Goal: Task Accomplishment & Management: Use online tool/utility

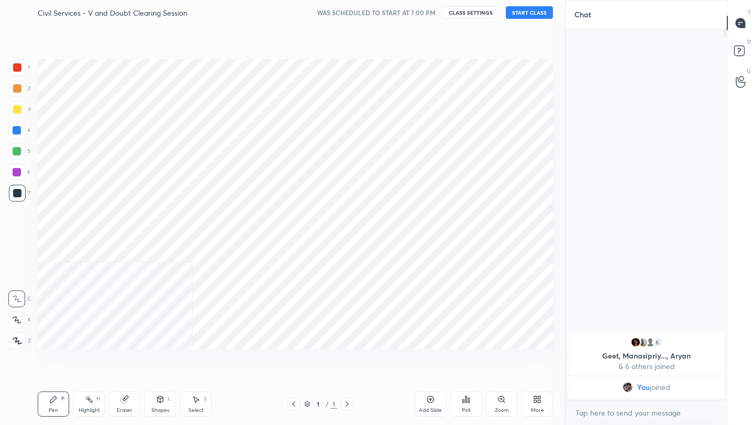
scroll to position [51969, 51804]
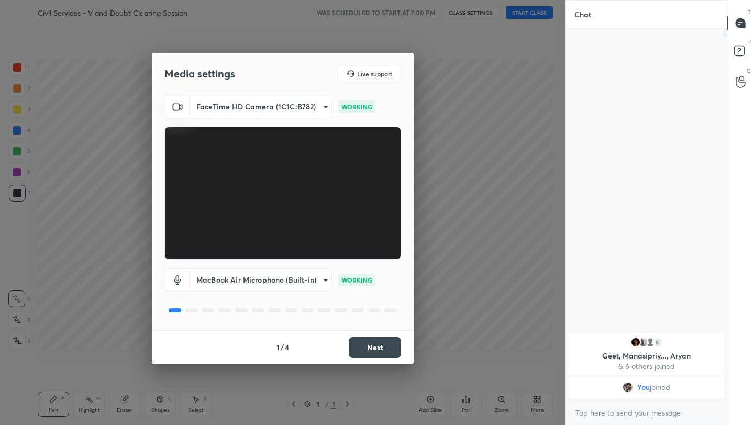
click at [381, 345] on button "Next" at bounding box center [374, 347] width 52 height 21
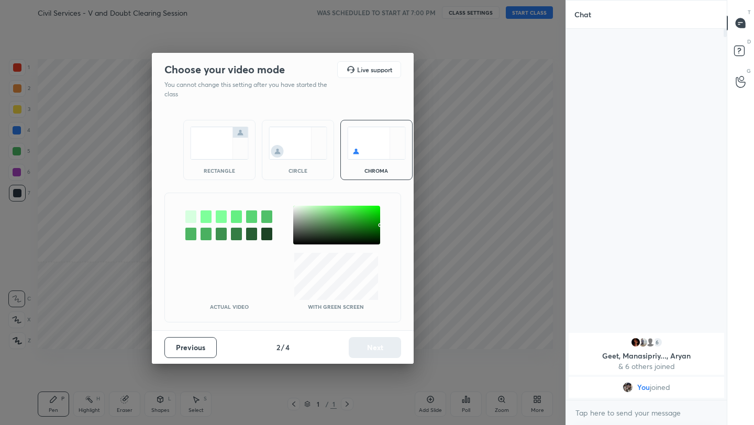
click at [219, 145] on img at bounding box center [219, 143] width 59 height 33
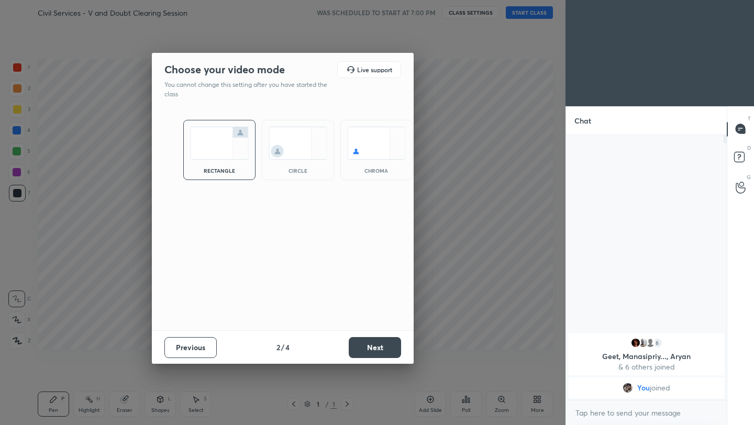
click at [366, 345] on button "Next" at bounding box center [374, 347] width 52 height 21
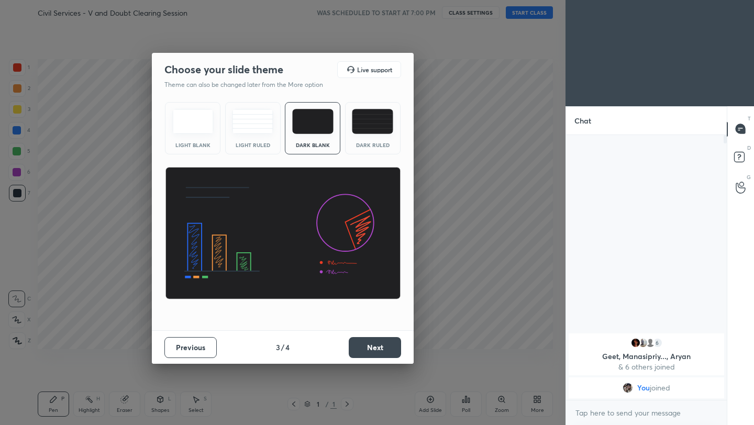
click at [366, 345] on button "Next" at bounding box center [374, 347] width 52 height 21
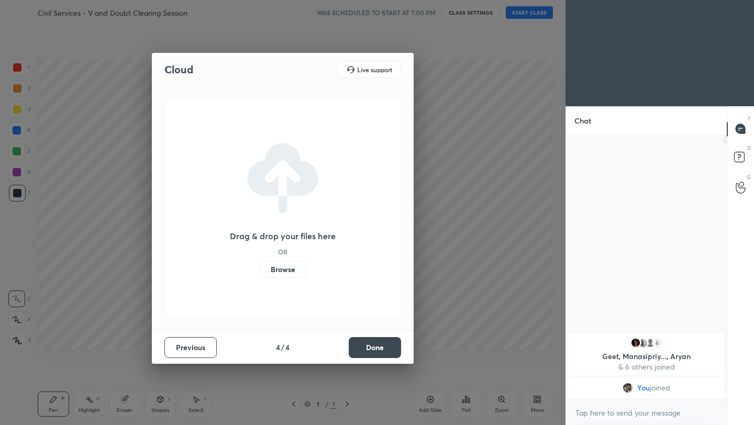
click at [366, 345] on button "Done" at bounding box center [374, 347] width 52 height 21
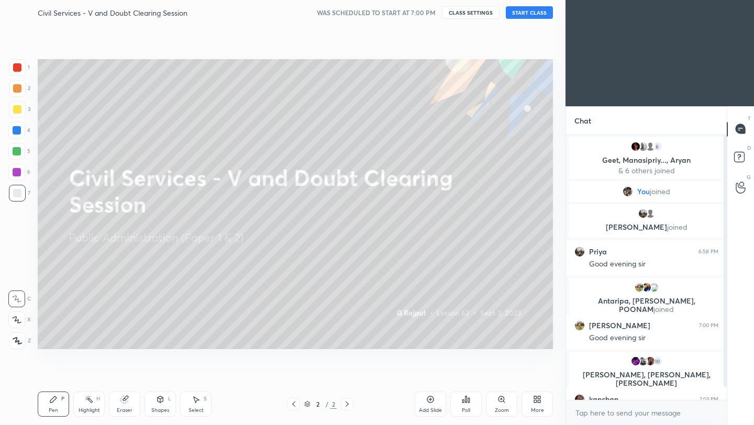
scroll to position [23, 0]
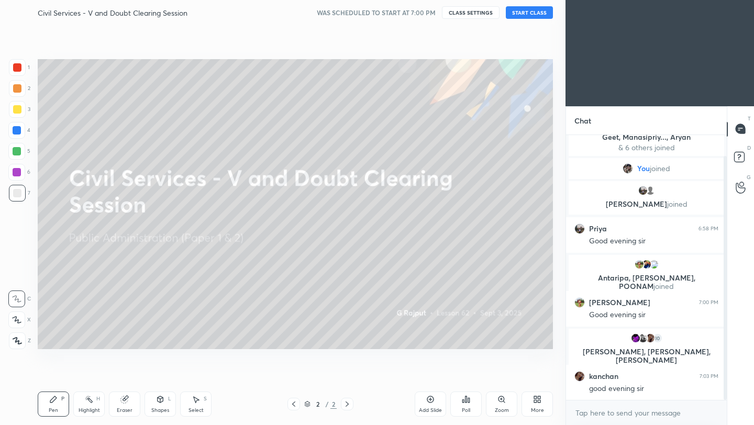
click at [539, 13] on button "START CLASS" at bounding box center [528, 12] width 47 height 13
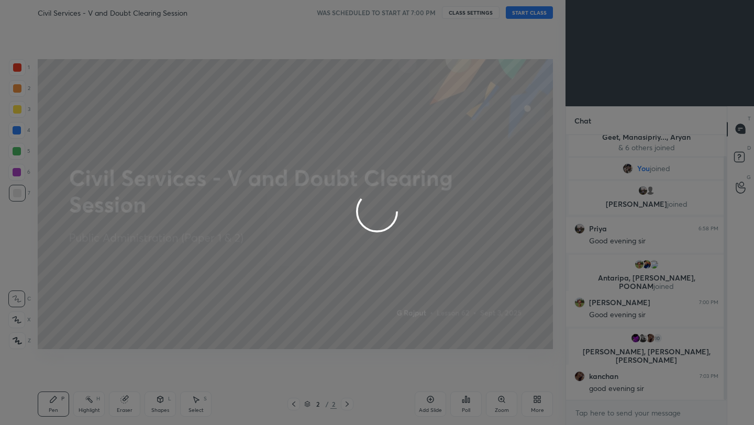
type textarea "x"
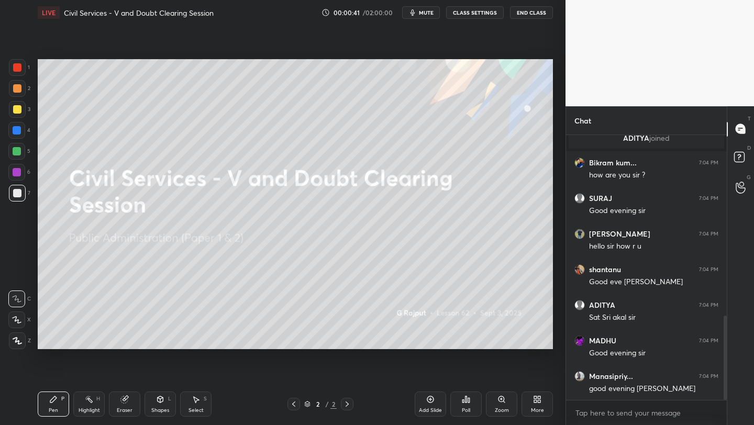
scroll to position [570, 0]
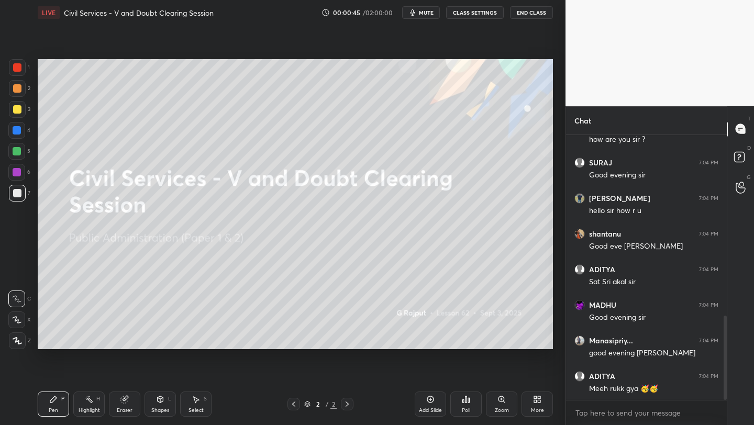
click at [536, 401] on icon at bounding box center [537, 399] width 8 height 8
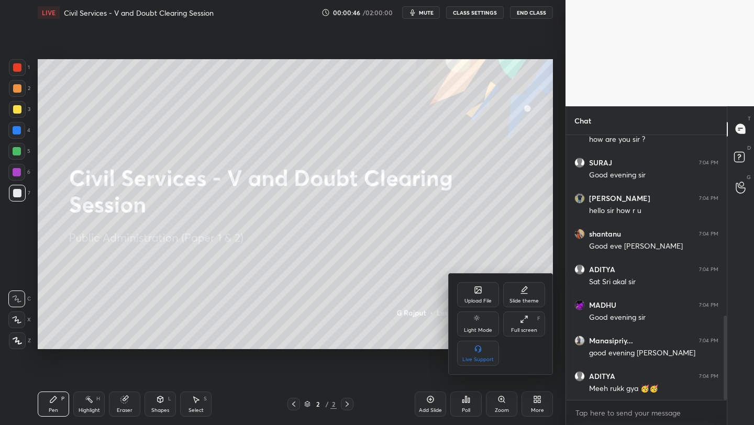
click at [482, 298] on div "Upload File" at bounding box center [477, 300] width 27 height 5
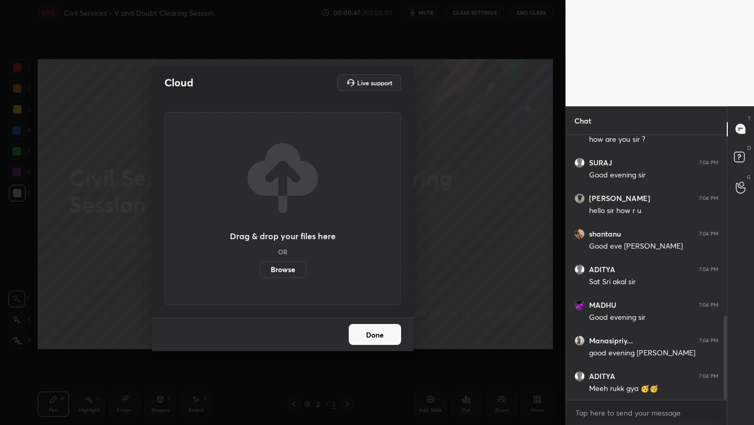
click at [282, 268] on label "Browse" at bounding box center [283, 269] width 47 height 17
click at [260, 268] on input "Browse" at bounding box center [260, 269] width 0 height 17
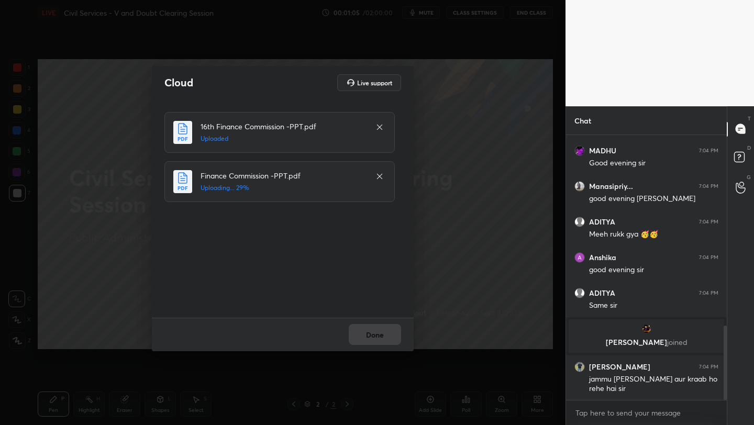
scroll to position [682, 0]
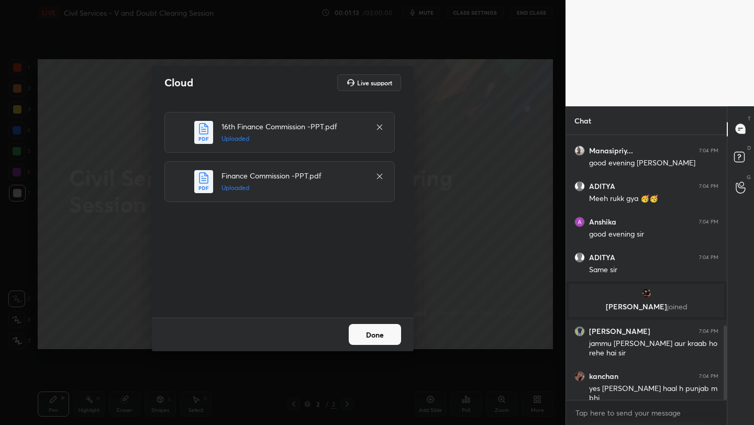
click at [375, 326] on button "Done" at bounding box center [374, 334] width 52 height 21
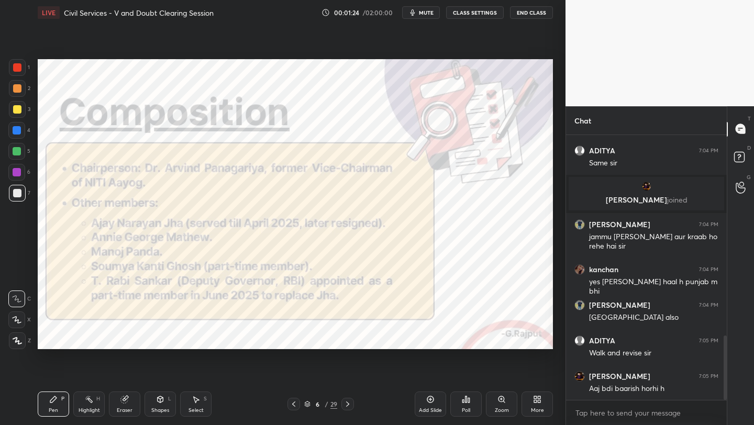
scroll to position [827, 0]
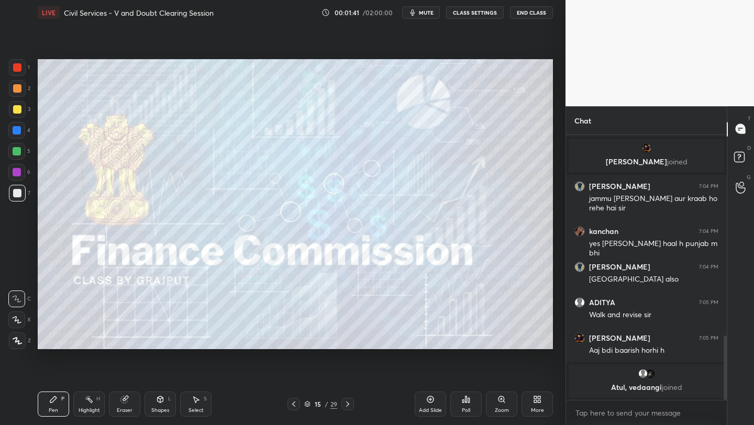
click at [17, 108] on div at bounding box center [17, 109] width 8 height 8
click at [18, 341] on icon at bounding box center [17, 341] width 8 height 6
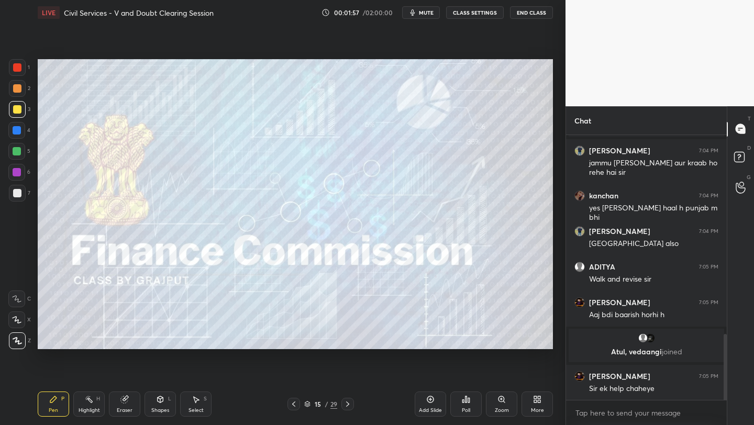
scroll to position [839, 0]
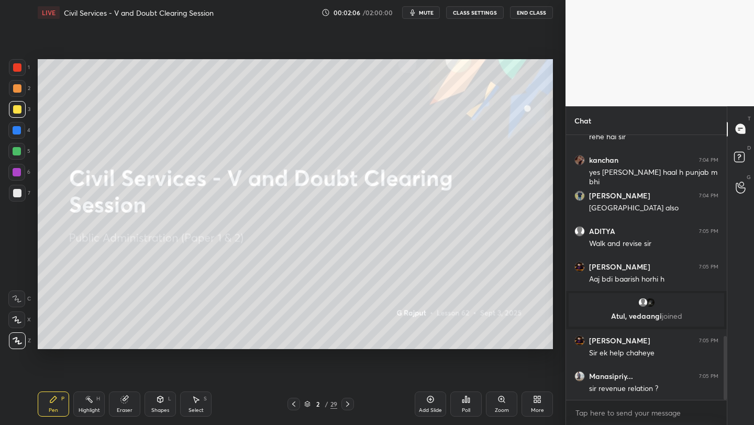
click at [537, 405] on div "More" at bounding box center [536, 403] width 31 height 25
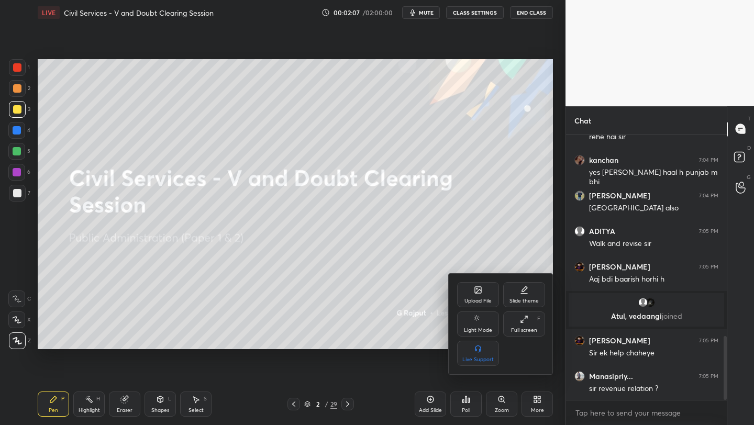
click at [481, 306] on div "Upload File" at bounding box center [478, 294] width 42 height 25
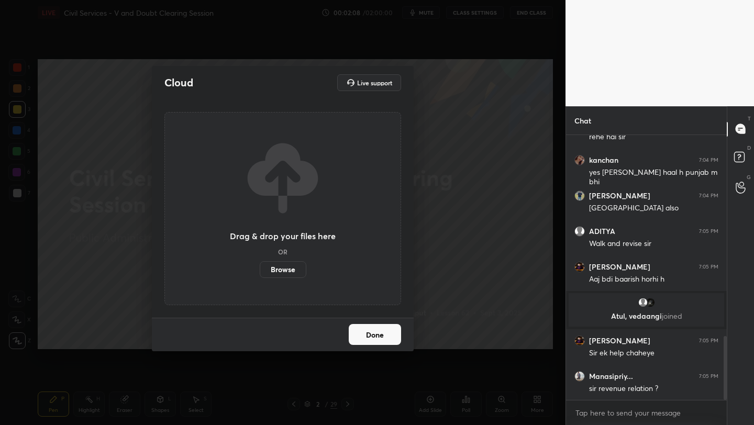
click at [283, 270] on label "Browse" at bounding box center [283, 269] width 47 height 17
click at [260, 270] on input "Browse" at bounding box center [260, 269] width 0 height 17
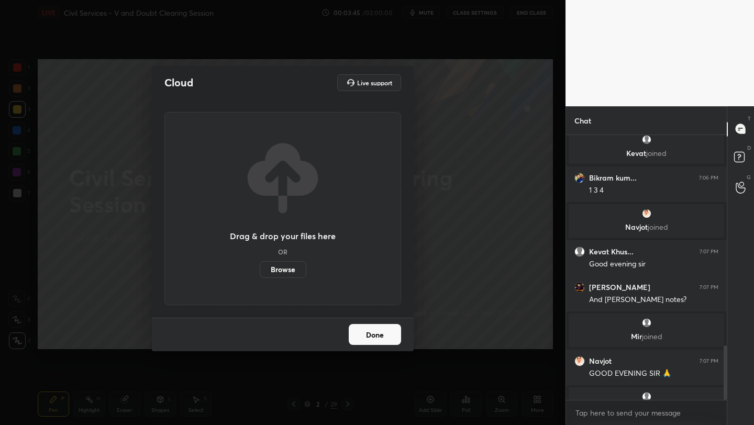
scroll to position [1026, 0]
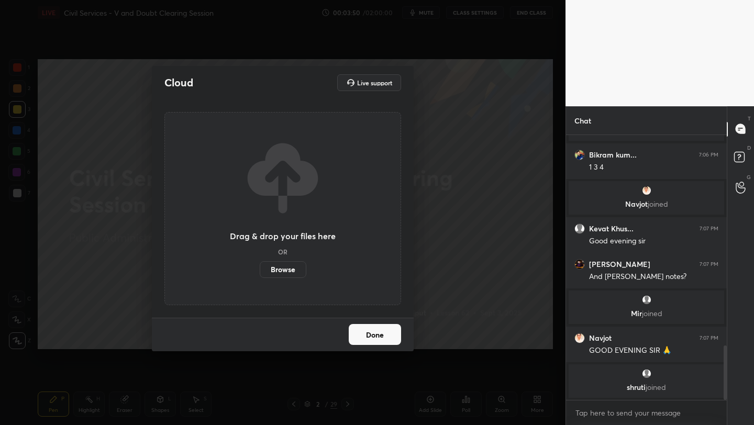
click at [289, 268] on label "Browse" at bounding box center [283, 269] width 47 height 17
click at [260, 268] on input "Browse" at bounding box center [260, 269] width 0 height 17
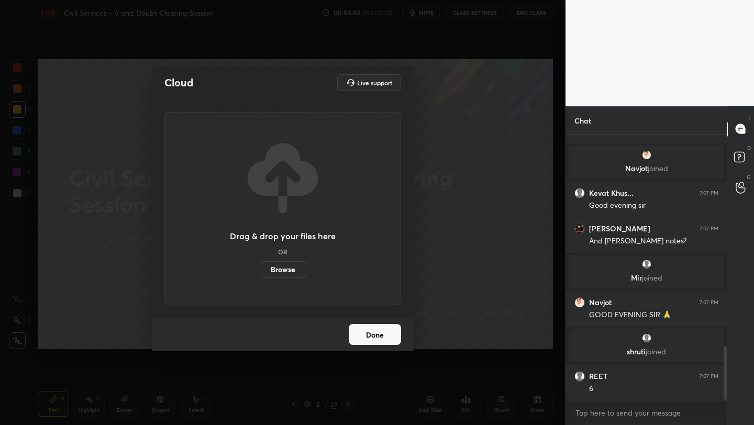
click at [286, 274] on label "Browse" at bounding box center [283, 269] width 47 height 17
click at [260, 274] on input "Browse" at bounding box center [260, 269] width 0 height 17
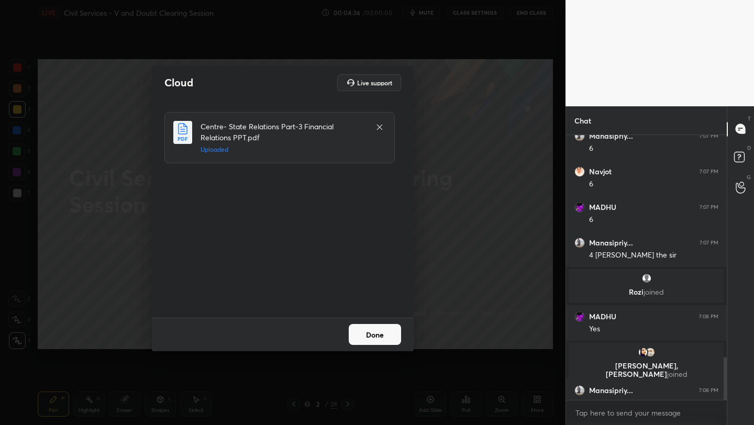
scroll to position [1380, 0]
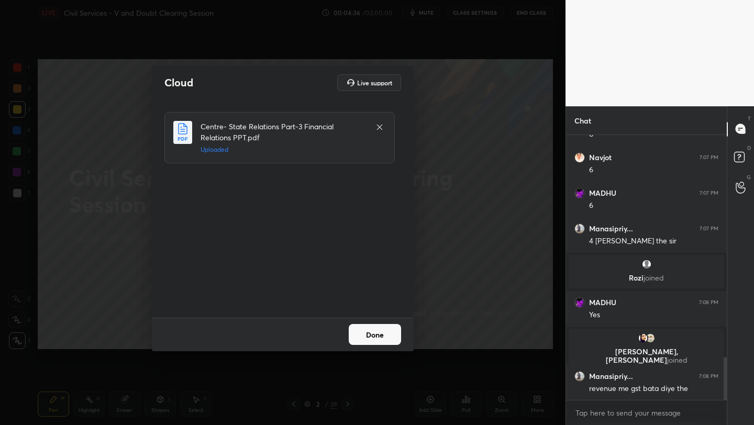
click at [368, 331] on button "Done" at bounding box center [374, 334] width 52 height 21
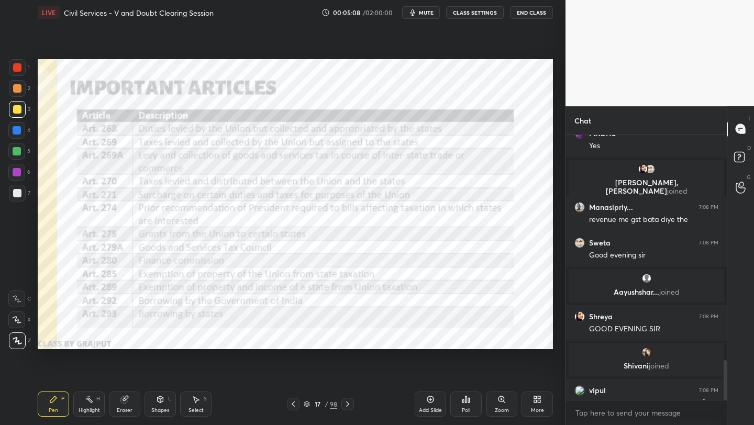
scroll to position [1494, 0]
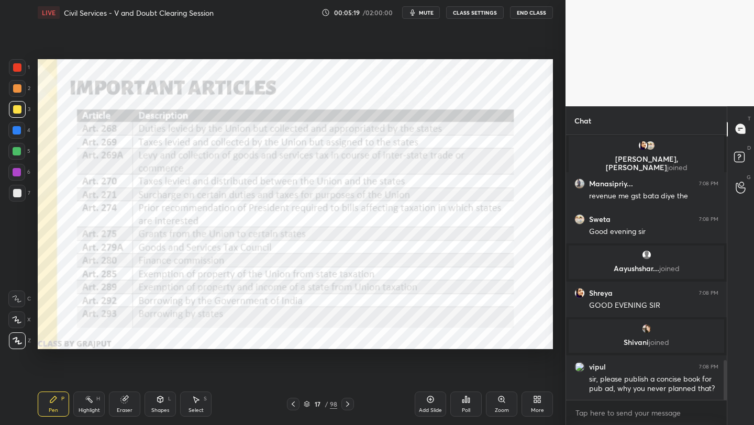
click at [16, 66] on div at bounding box center [17, 67] width 8 height 8
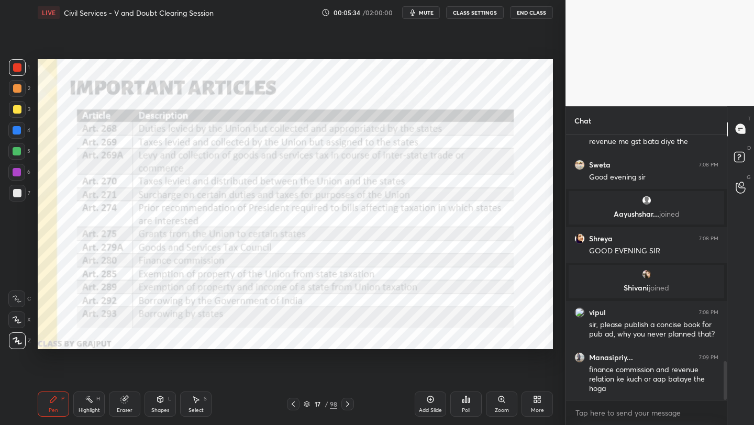
click at [295, 405] on icon at bounding box center [293, 404] width 8 height 8
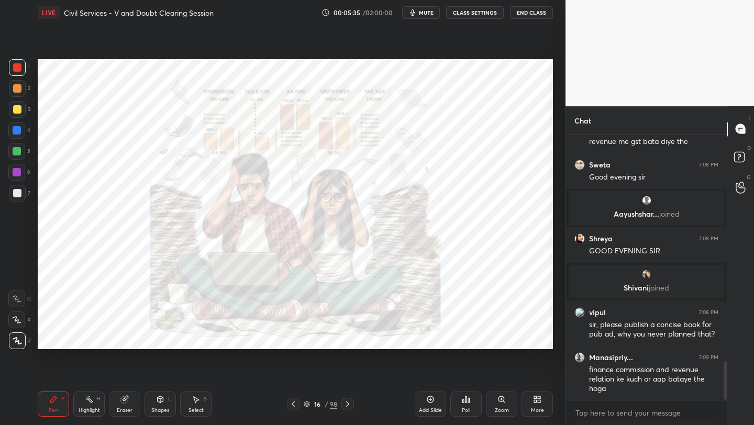
click at [428, 404] on div "Add Slide" at bounding box center [429, 403] width 31 height 25
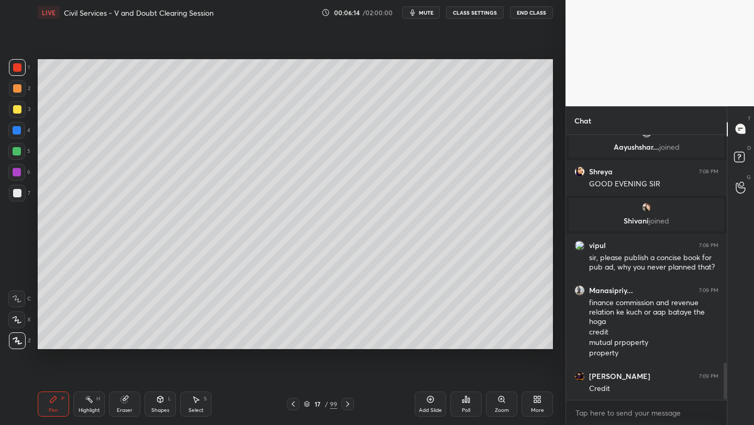
scroll to position [1651, 0]
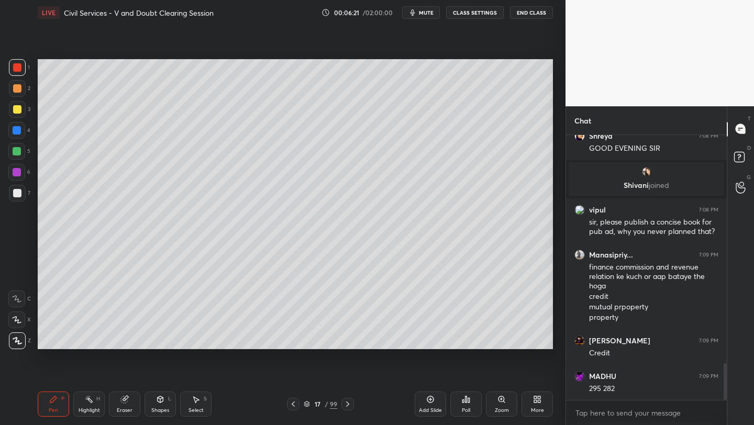
click at [497, 353] on div "Setting up your live class Poll for secs No correct answer Start poll" at bounding box center [294, 204] width 523 height 358
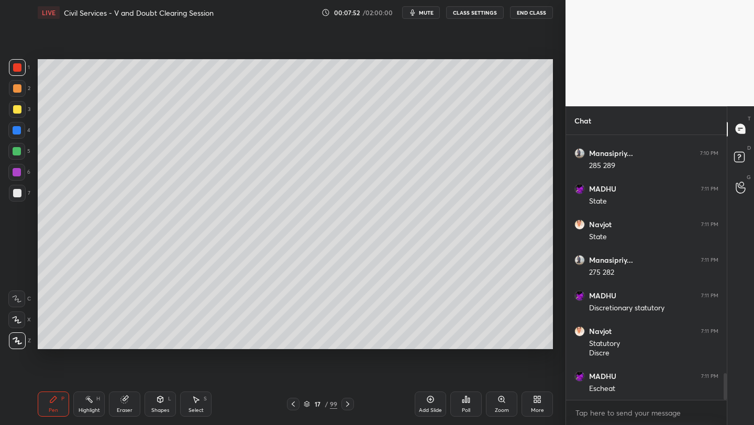
scroll to position [2428, 0]
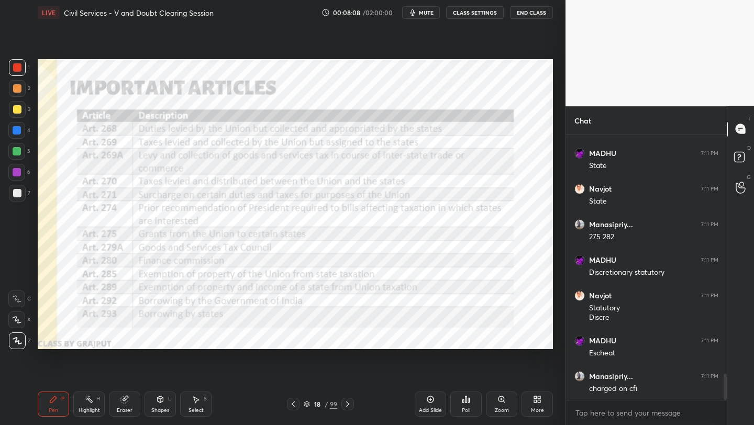
drag, startPoint x: 428, startPoint y: 399, endPoint x: 433, endPoint y: 391, distance: 8.7
click at [428, 399] on icon at bounding box center [430, 399] width 8 height 8
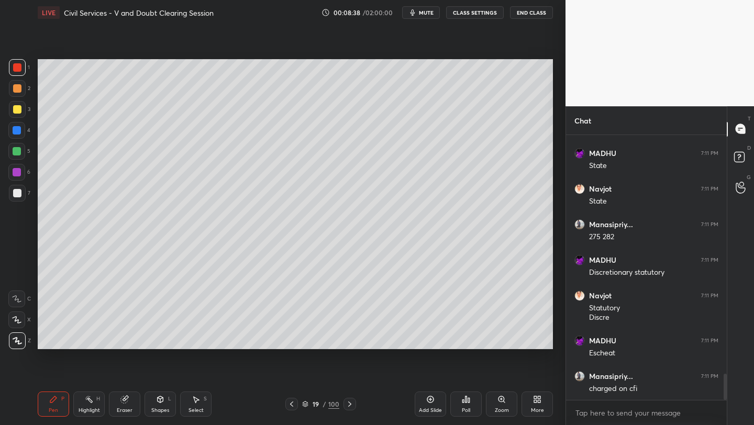
drag, startPoint x: 15, startPoint y: 108, endPoint x: 36, endPoint y: 105, distance: 20.7
click at [15, 108] on div at bounding box center [17, 109] width 8 height 8
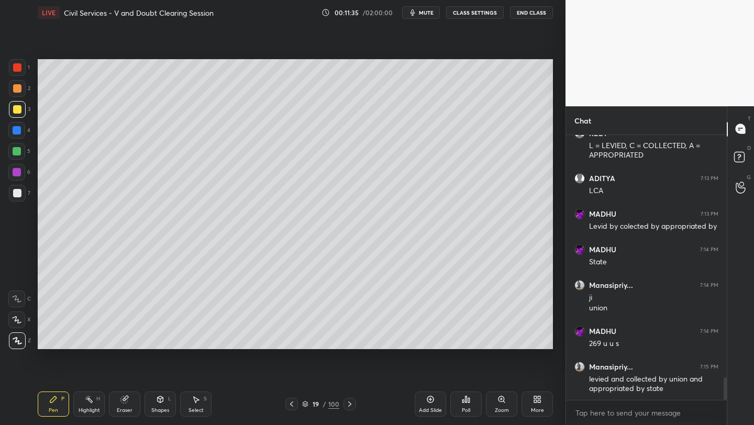
scroll to position [2897, 0]
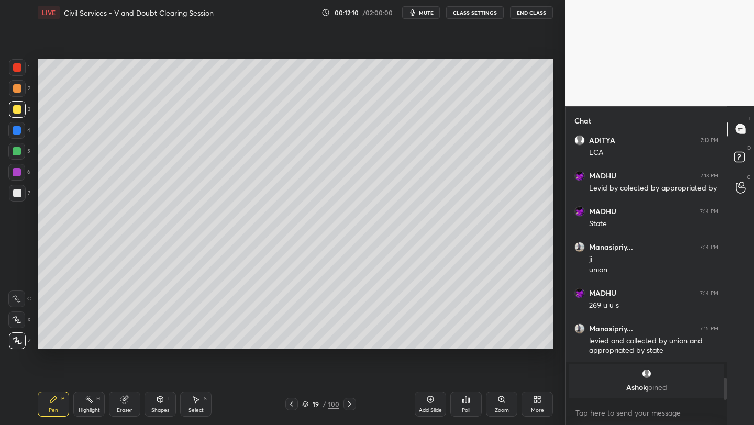
click at [432, 404] on div "Add Slide" at bounding box center [429, 403] width 31 height 25
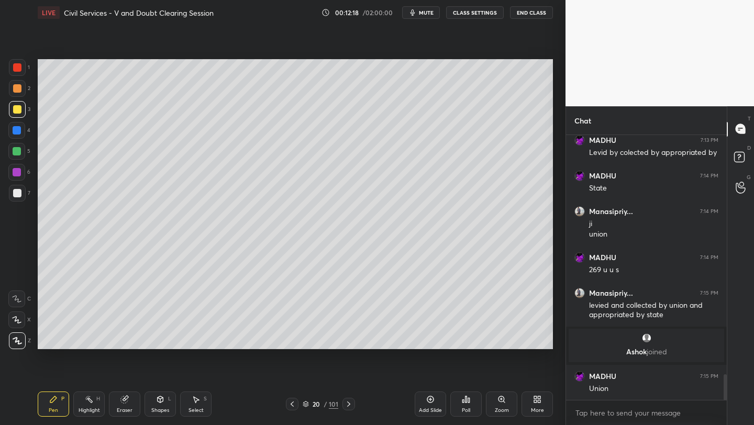
drag, startPoint x: 17, startPoint y: 109, endPoint x: 33, endPoint y: 110, distance: 15.7
click at [20, 109] on div at bounding box center [17, 109] width 8 height 8
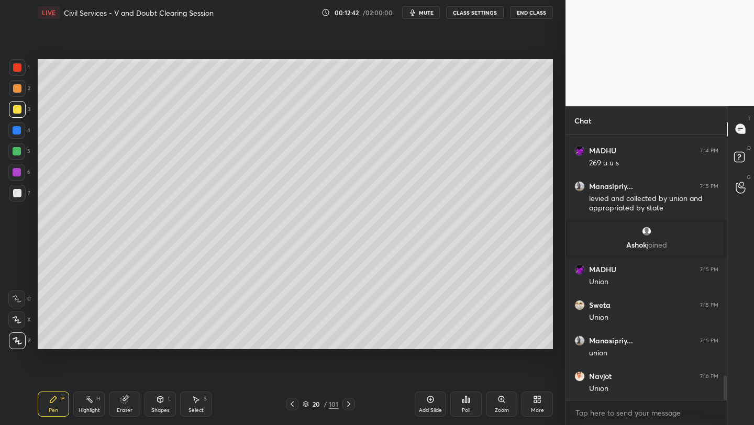
scroll to position [2629, 0]
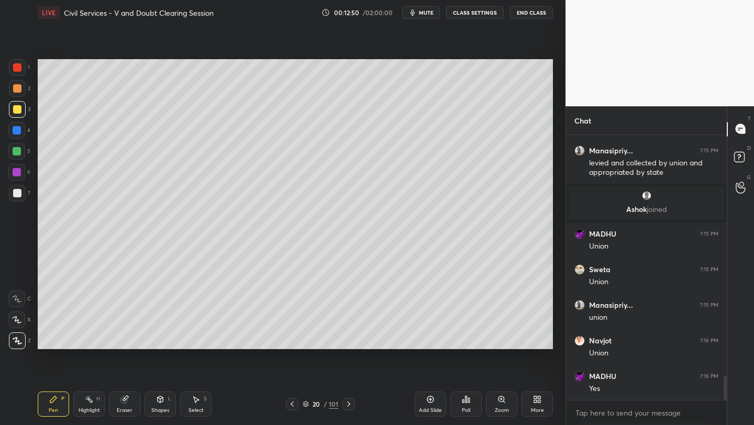
click at [20, 174] on div at bounding box center [17, 172] width 8 height 8
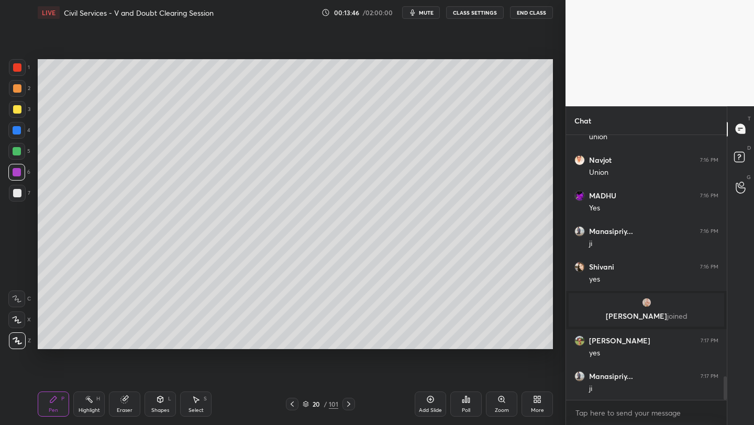
scroll to position [2770, 0]
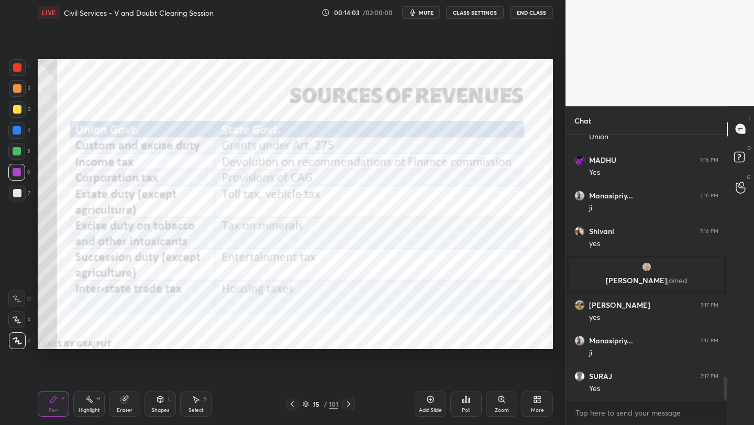
drag, startPoint x: 294, startPoint y: 403, endPoint x: 323, endPoint y: 393, distance: 31.4
click at [294, 403] on icon at bounding box center [292, 404] width 8 height 8
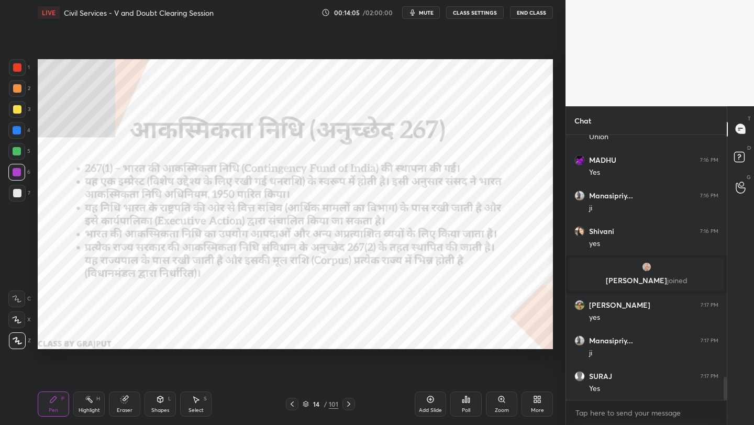
click at [351, 406] on icon at bounding box center [348, 404] width 8 height 8
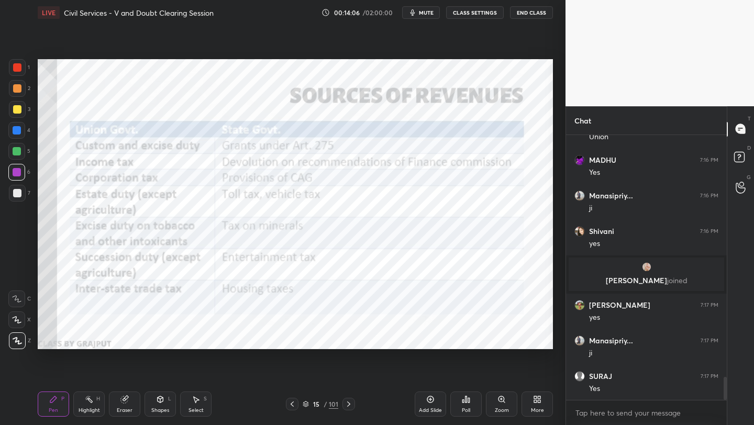
click at [294, 407] on icon at bounding box center [292, 404] width 8 height 8
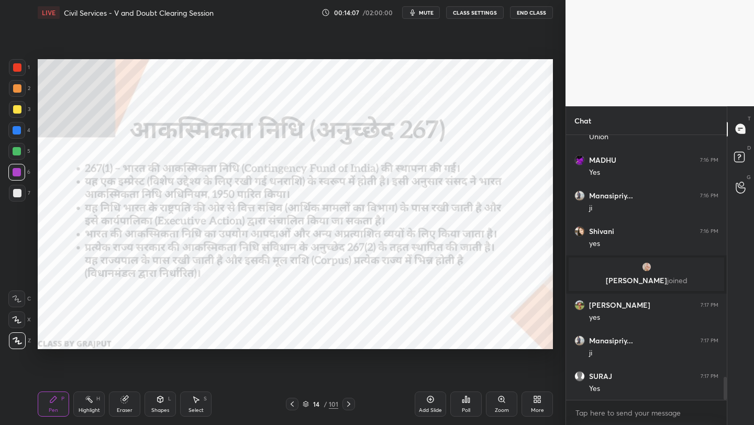
click at [430, 406] on div "Add Slide" at bounding box center [429, 403] width 31 height 25
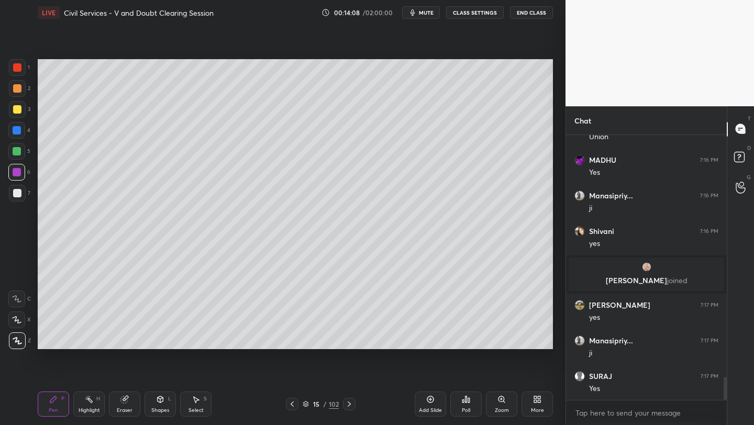
click at [20, 72] on div at bounding box center [17, 67] width 17 height 17
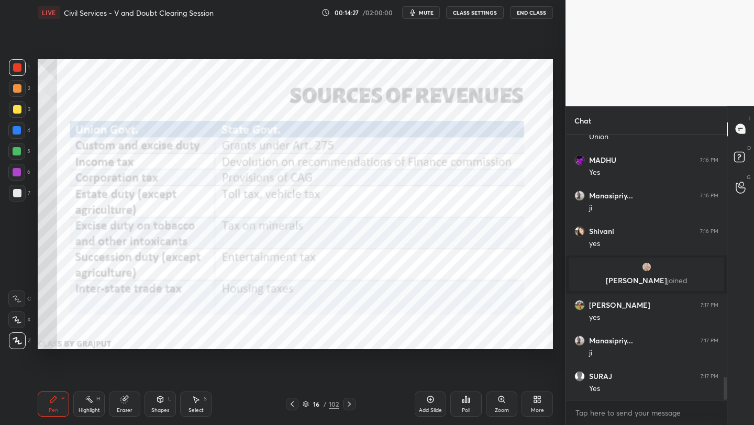
scroll to position [2805, 0]
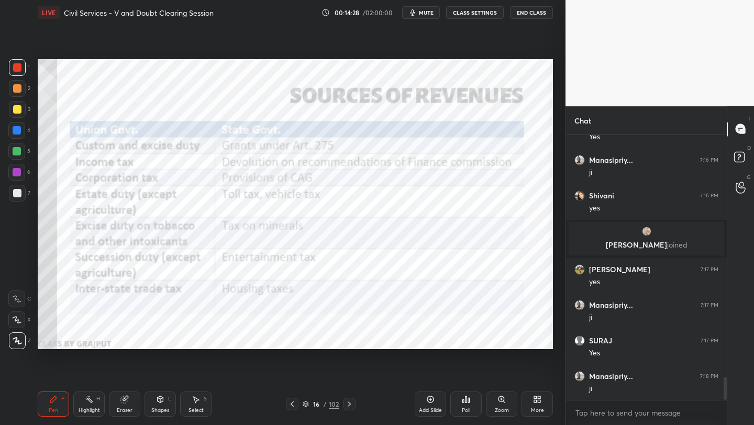
drag, startPoint x: 18, startPoint y: 65, endPoint x: 30, endPoint y: 66, distance: 12.1
click at [18, 65] on div at bounding box center [17, 67] width 8 height 8
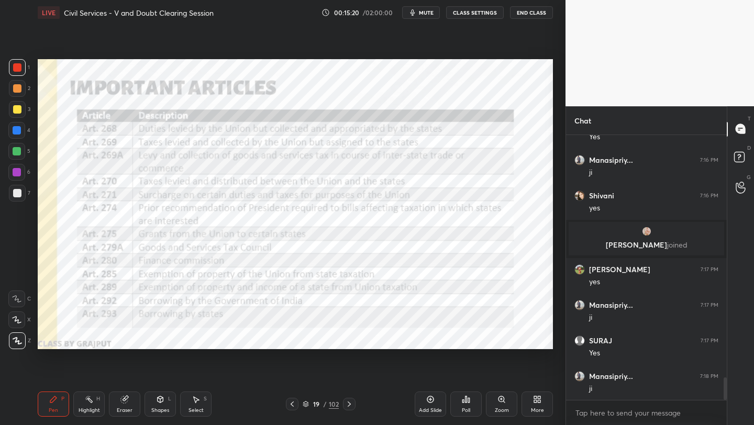
scroll to position [2841, 0]
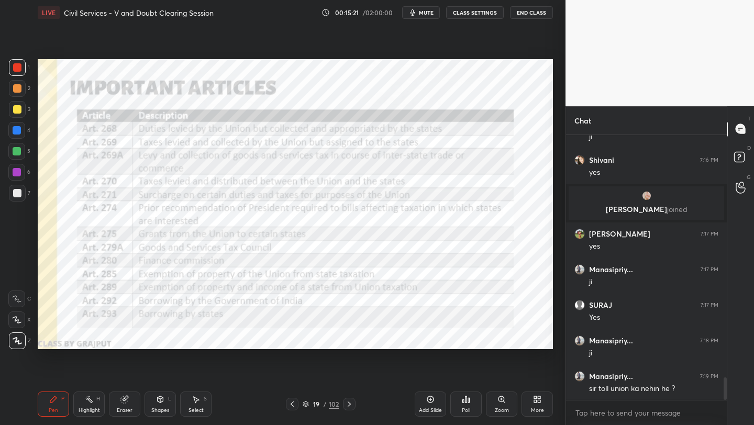
drag, startPoint x: 21, startPoint y: 72, endPoint x: 32, endPoint y: 82, distance: 14.4
click at [26, 77] on div "1" at bounding box center [19, 69] width 21 height 21
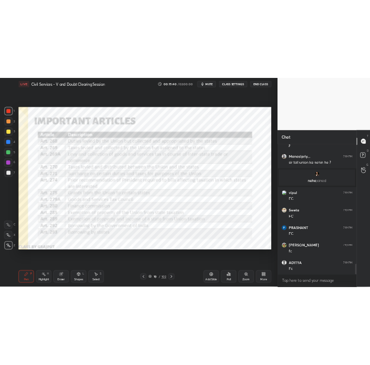
scroll to position [3019, 0]
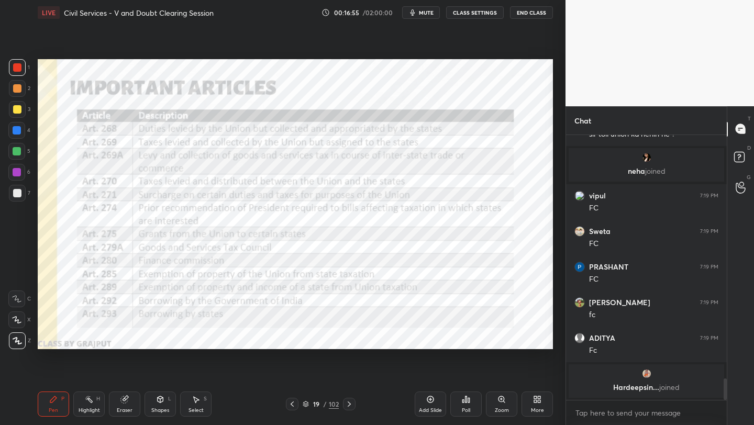
click at [538, 404] on div "More" at bounding box center [536, 403] width 31 height 25
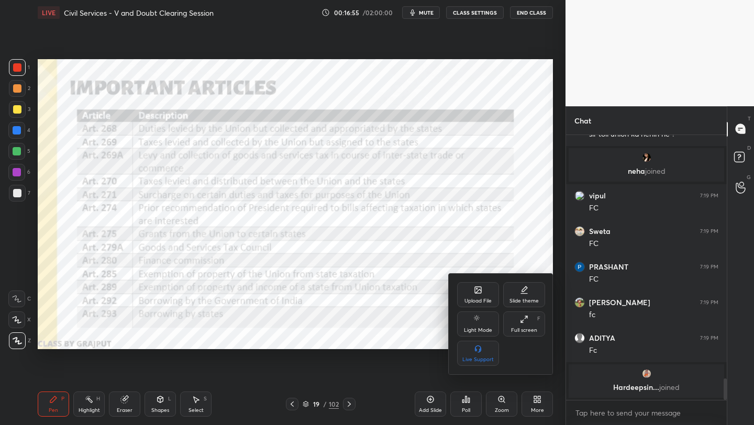
click at [478, 295] on div "Upload File" at bounding box center [478, 294] width 42 height 25
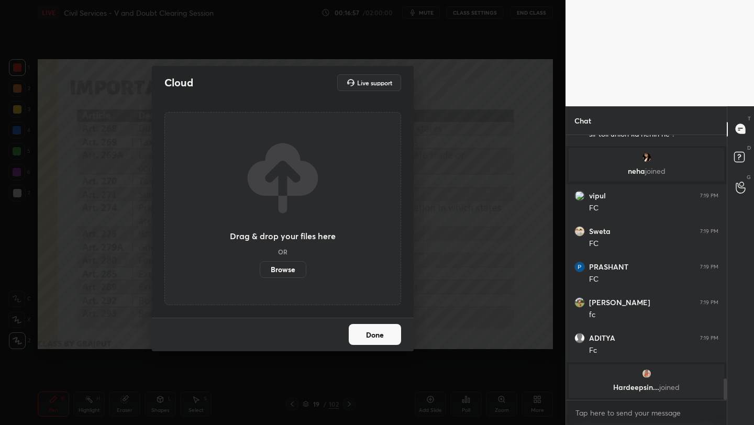
click at [299, 275] on label "Browse" at bounding box center [283, 269] width 47 height 17
click at [260, 275] on input "Browse" at bounding box center [260, 269] width 0 height 17
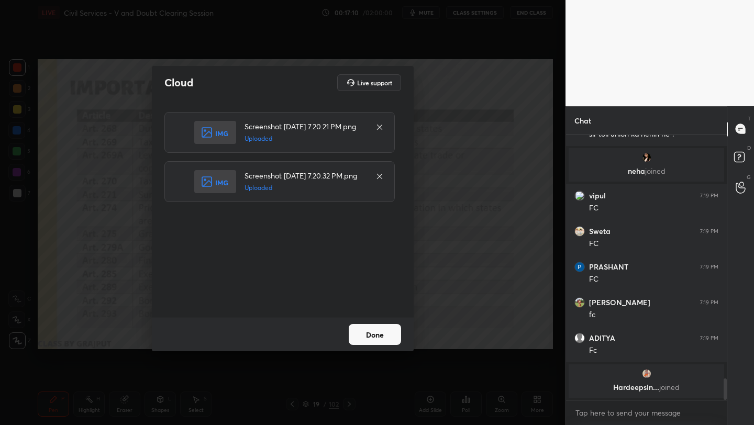
click at [385, 339] on button "Done" at bounding box center [374, 334] width 52 height 21
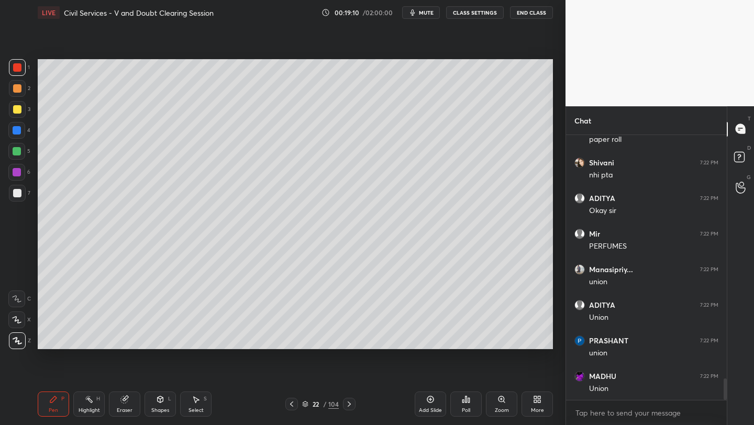
scroll to position [3008, 0]
click at [421, 408] on div "Add Slide" at bounding box center [430, 410] width 23 height 5
drag, startPoint x: 17, startPoint y: 87, endPoint x: 33, endPoint y: 90, distance: 16.5
click at [17, 87] on div at bounding box center [17, 88] width 8 height 8
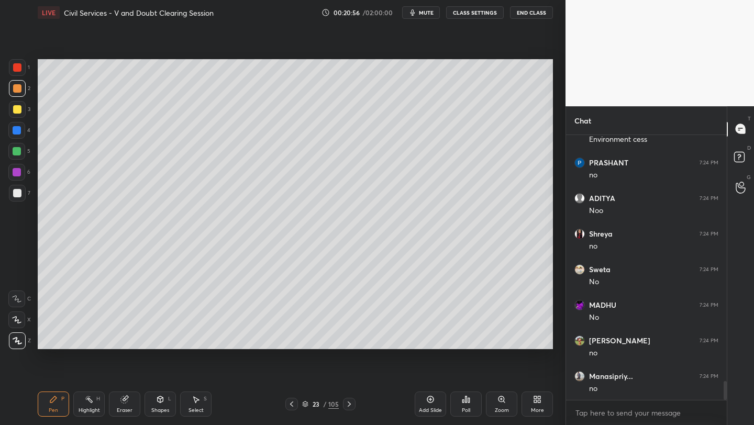
click at [433, 407] on div "Add Slide" at bounding box center [429, 403] width 31 height 25
click at [431, 406] on div "Add Slide" at bounding box center [429, 403] width 31 height 25
click at [536, 404] on div "More" at bounding box center [536, 403] width 31 height 25
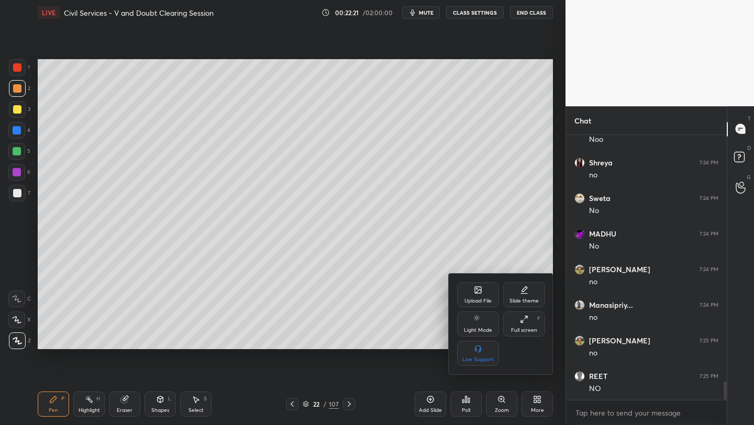
click at [486, 298] on div "Upload File" at bounding box center [477, 300] width 27 height 5
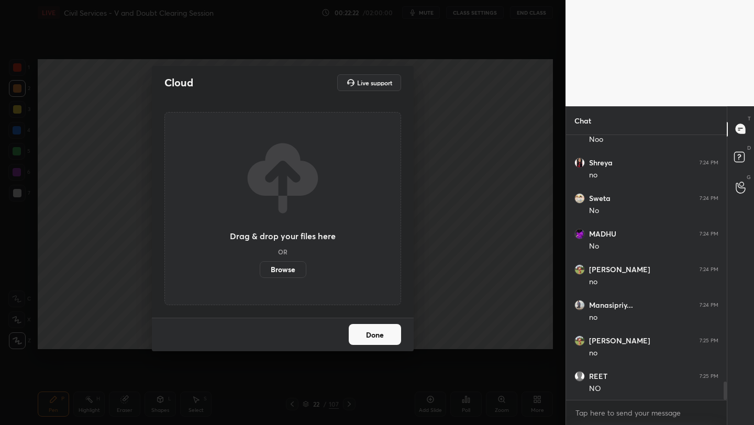
click at [283, 266] on label "Browse" at bounding box center [283, 269] width 47 height 17
click at [260, 266] on input "Browse" at bounding box center [260, 269] width 0 height 17
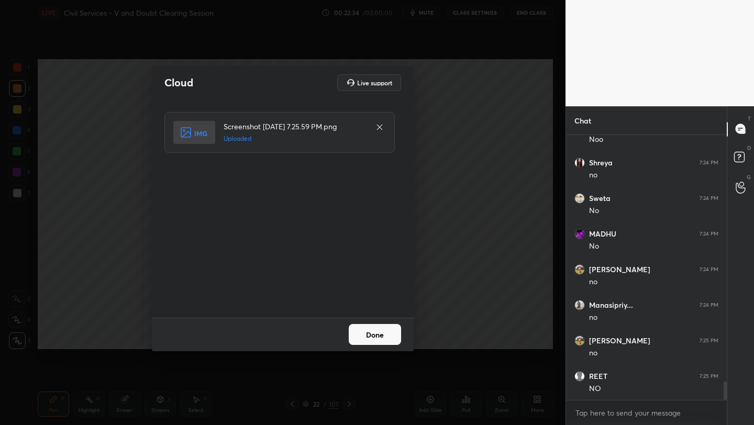
click at [371, 333] on button "Done" at bounding box center [374, 334] width 52 height 21
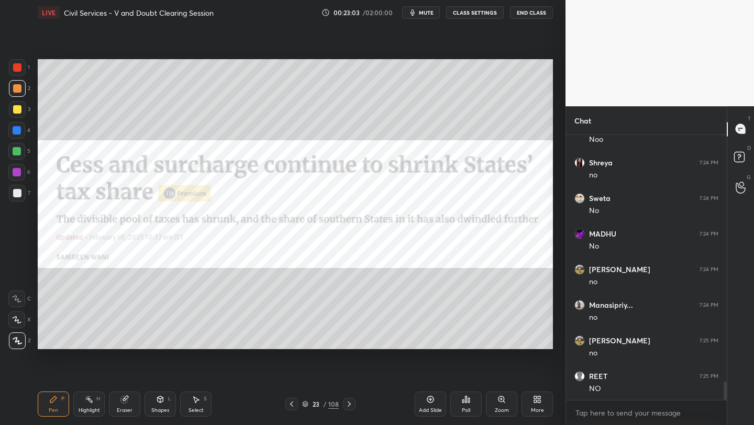
click at [17, 67] on div at bounding box center [17, 67] width 8 height 8
click at [538, 406] on div "More" at bounding box center [536, 403] width 31 height 25
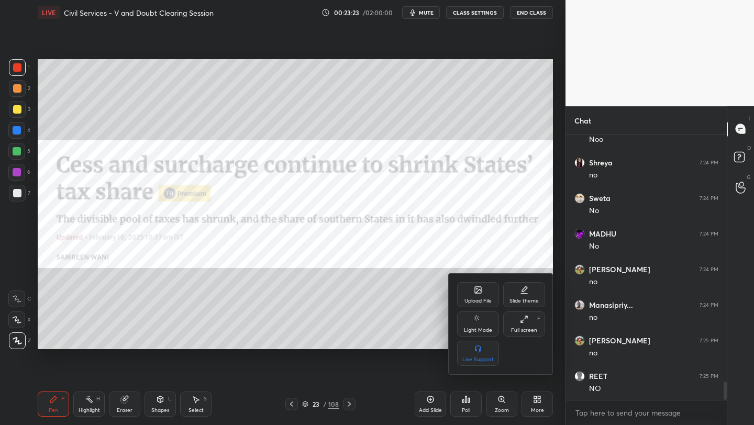
click at [480, 300] on div "Upload File" at bounding box center [477, 300] width 27 height 5
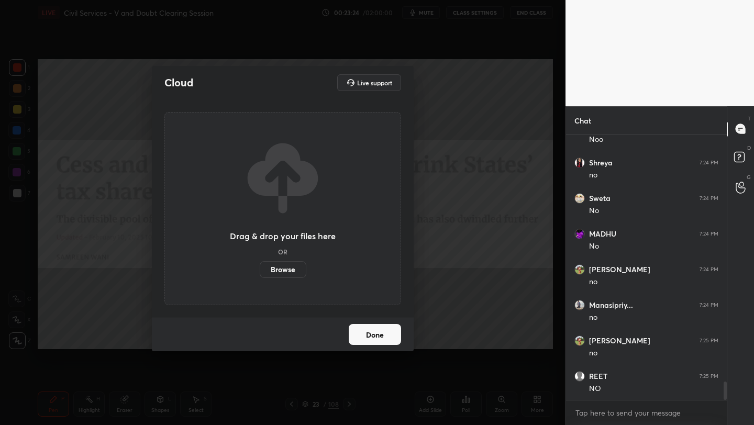
click at [269, 267] on label "Browse" at bounding box center [283, 269] width 47 height 17
click at [260, 267] on input "Browse" at bounding box center [260, 269] width 0 height 17
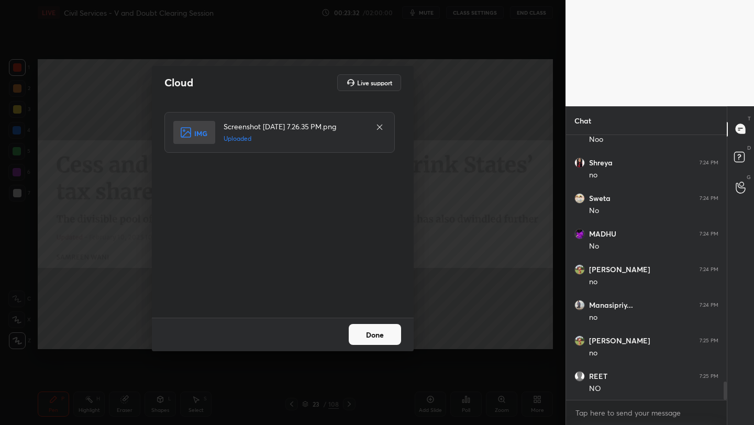
click at [372, 339] on button "Done" at bounding box center [374, 334] width 52 height 21
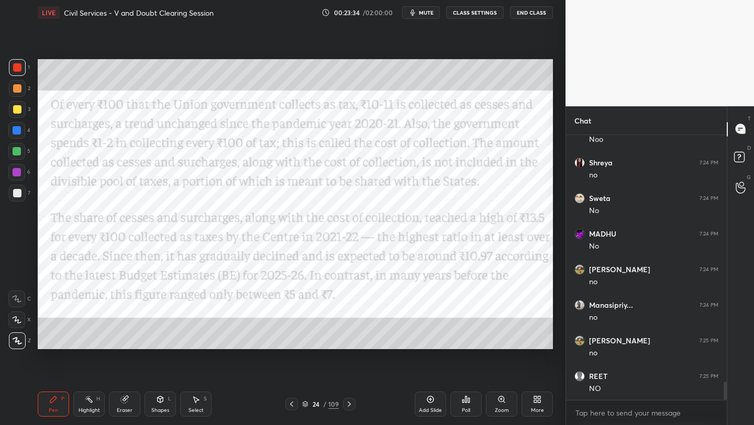
click at [20, 66] on div at bounding box center [17, 67] width 8 height 8
drag, startPoint x: 436, startPoint y: 404, endPoint x: 457, endPoint y: 360, distance: 48.5
click at [437, 401] on div "Add Slide" at bounding box center [429, 403] width 31 height 25
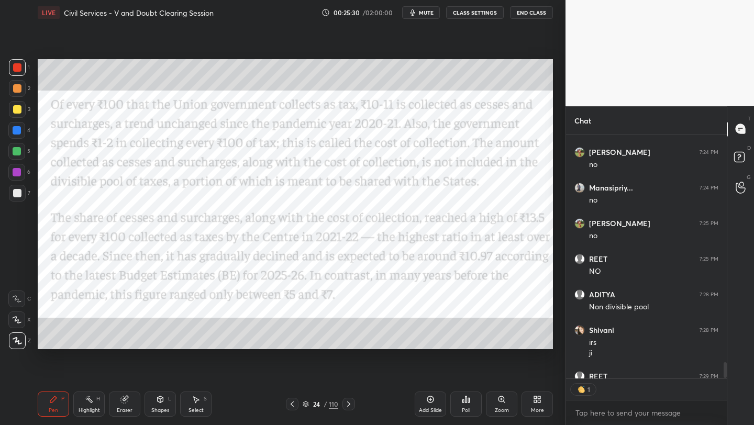
scroll to position [4, 4]
type textarea "x"
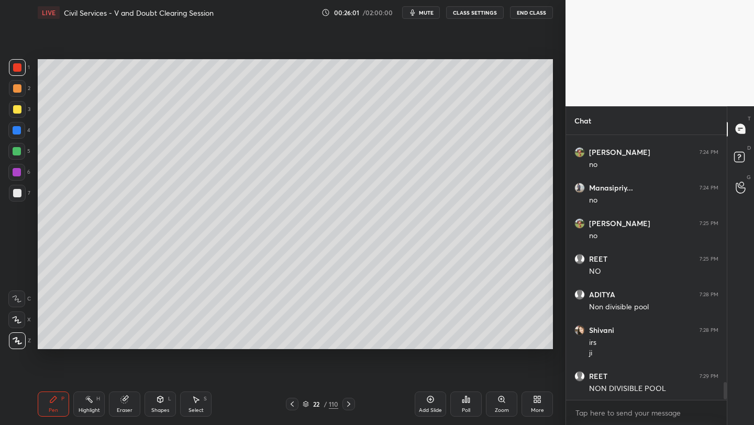
click at [306, 404] on icon at bounding box center [305, 402] width 5 height 3
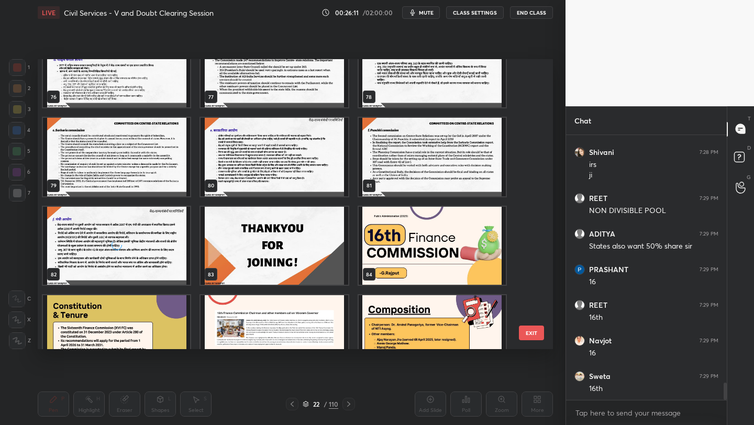
scroll to position [2266, 0]
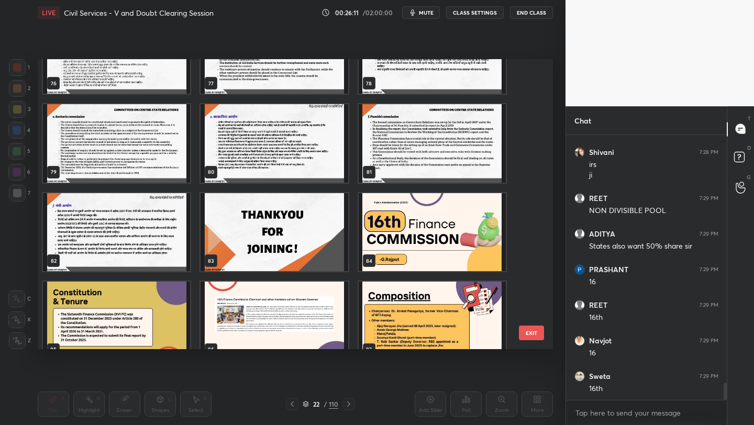
click at [378, 225] on img "grid" at bounding box center [431, 232] width 147 height 78
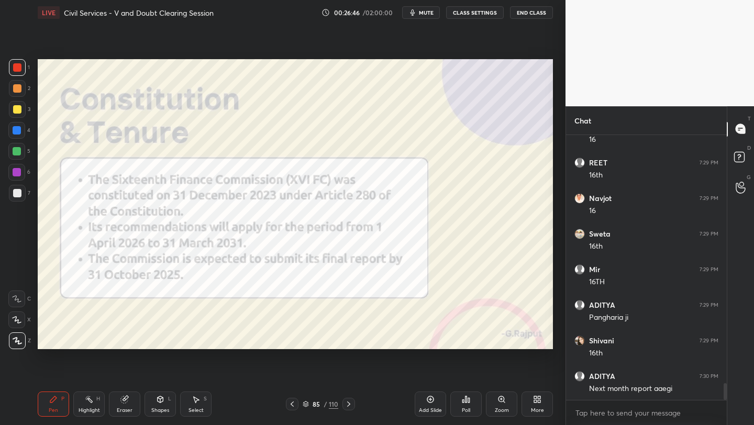
scroll to position [4026, 0]
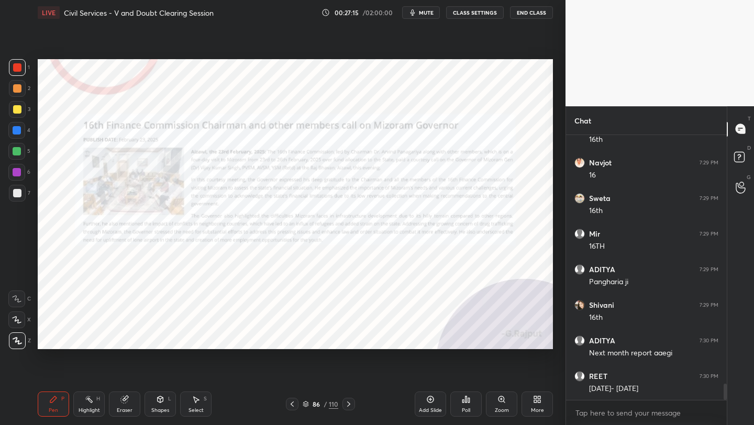
click at [493, 407] on div "Zoom" at bounding box center [501, 403] width 31 height 25
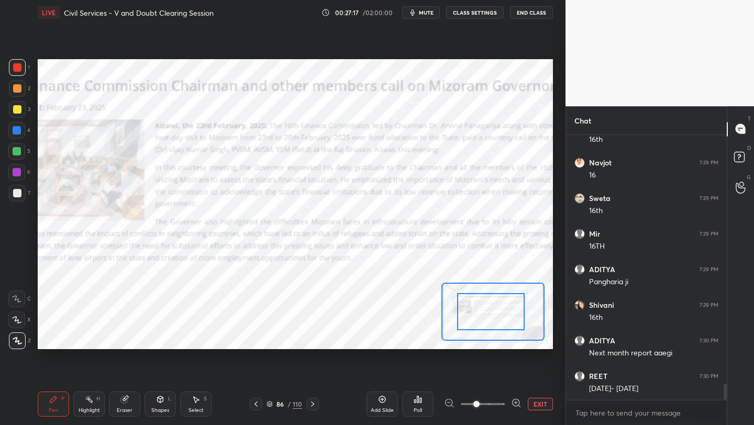
drag, startPoint x: 492, startPoint y: 305, endPoint x: 504, endPoint y: 326, distance: 24.1
click at [538, 401] on button "EXIT" at bounding box center [539, 404] width 25 height 13
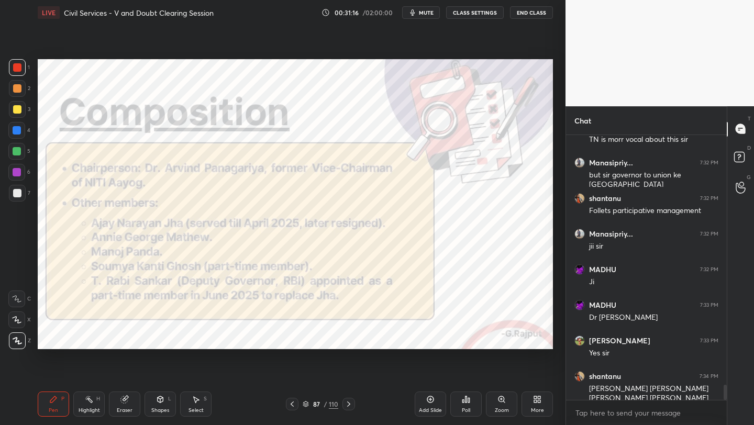
scroll to position [4419, 0]
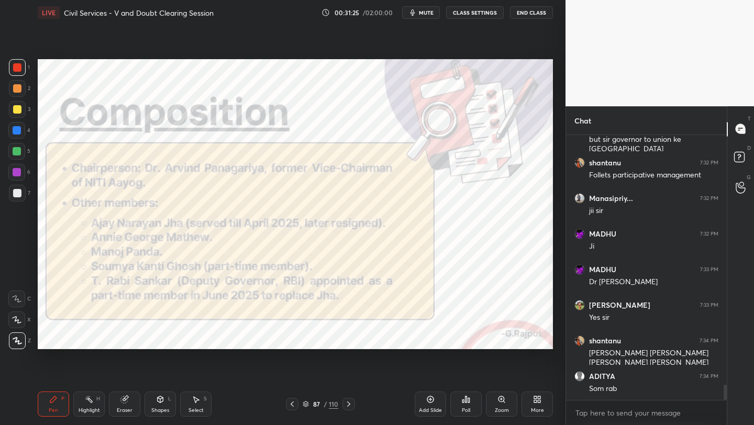
click at [431, 402] on icon at bounding box center [430, 399] width 8 height 8
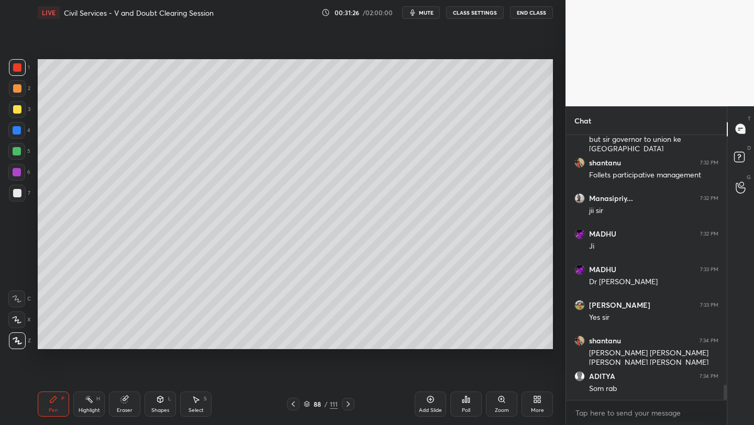
drag, startPoint x: 19, startPoint y: 88, endPoint x: 33, endPoint y: 98, distance: 16.5
click at [20, 91] on div at bounding box center [17, 88] width 8 height 8
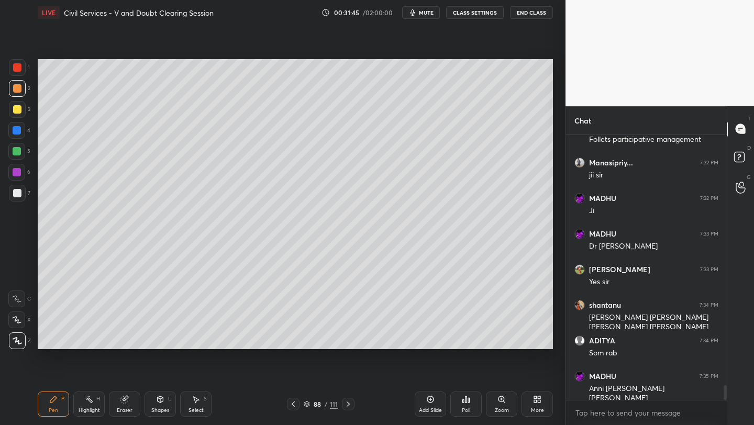
click at [16, 129] on div at bounding box center [17, 130] width 8 height 8
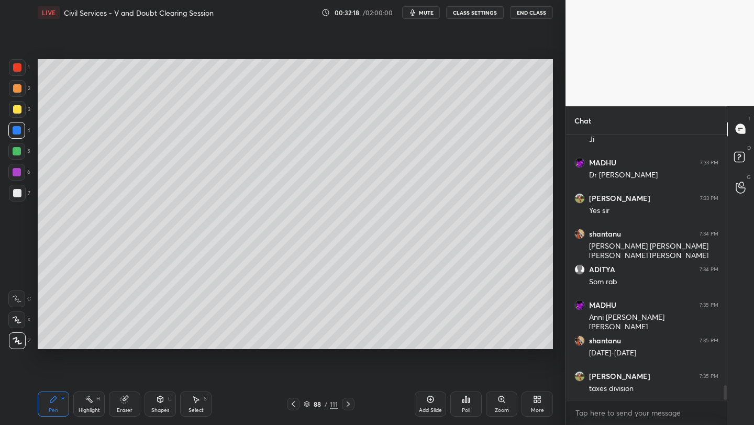
scroll to position [4561, 0]
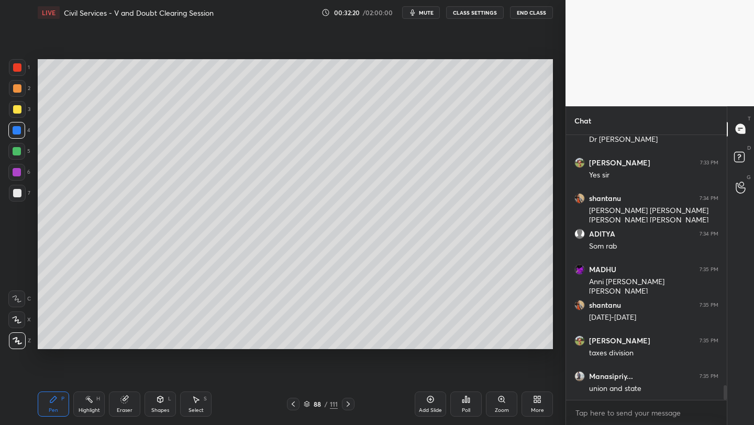
drag, startPoint x: 17, startPoint y: 70, endPoint x: 36, endPoint y: 71, distance: 18.9
click at [17, 72] on div at bounding box center [17, 67] width 17 height 17
click at [20, 108] on div at bounding box center [17, 109] width 17 height 17
click at [21, 86] on div at bounding box center [17, 88] width 17 height 17
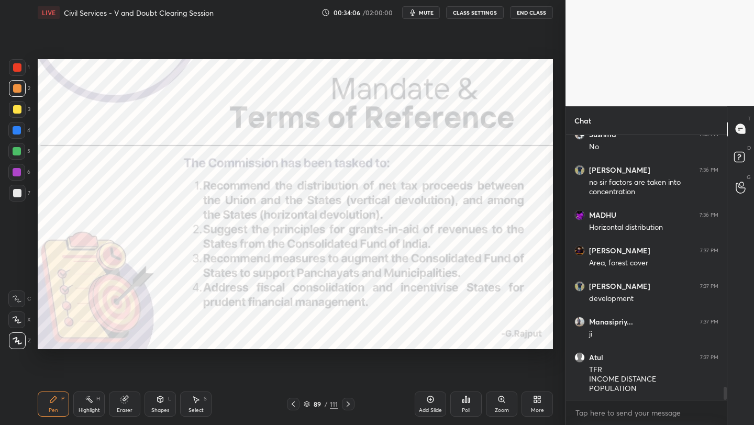
scroll to position [5087, 0]
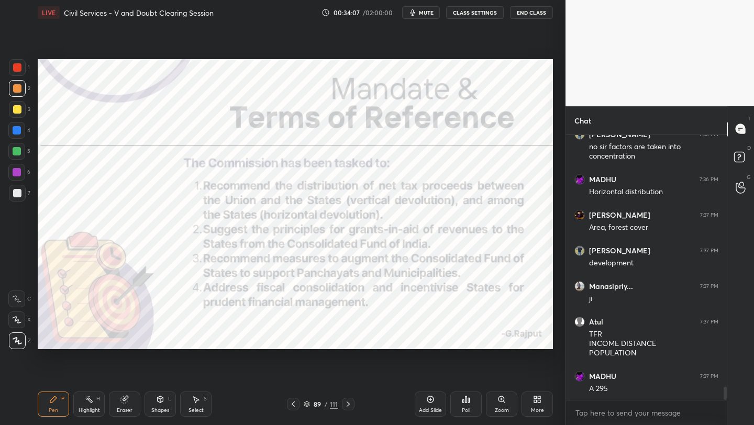
drag, startPoint x: 18, startPoint y: 71, endPoint x: 30, endPoint y: 73, distance: 12.2
click at [18, 71] on div at bounding box center [17, 67] width 8 height 8
click at [429, 405] on div "Add Slide" at bounding box center [429, 403] width 31 height 25
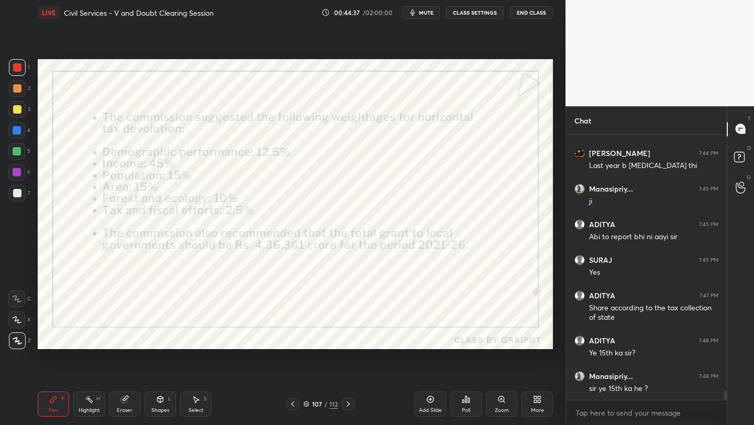
scroll to position [7536, 0]
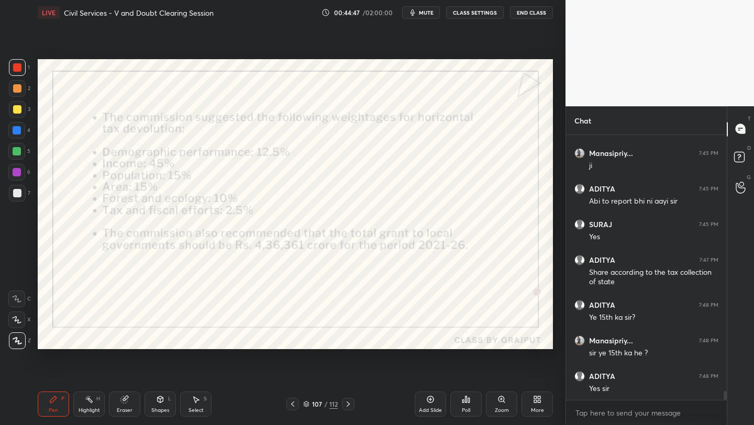
click at [436, 401] on div "Add Slide" at bounding box center [429, 403] width 31 height 25
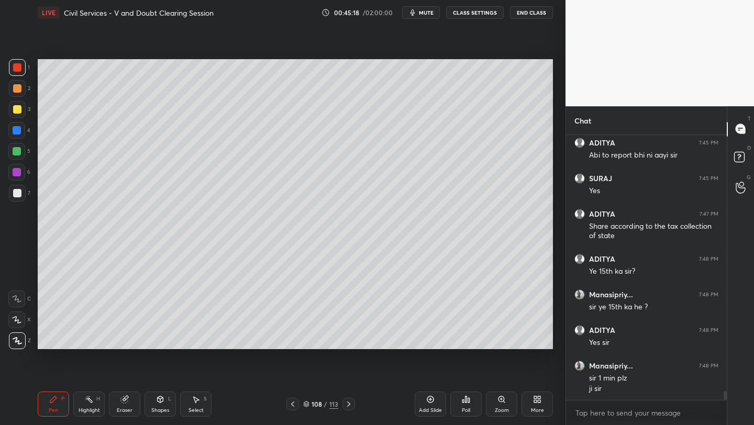
scroll to position [7593, 0]
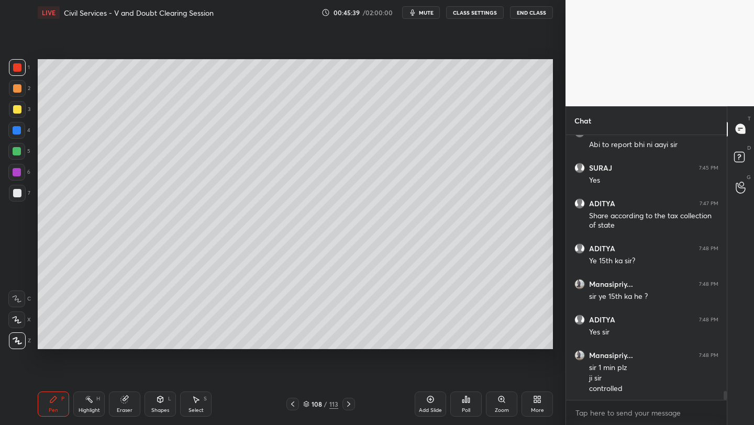
click at [18, 110] on div at bounding box center [17, 109] width 8 height 8
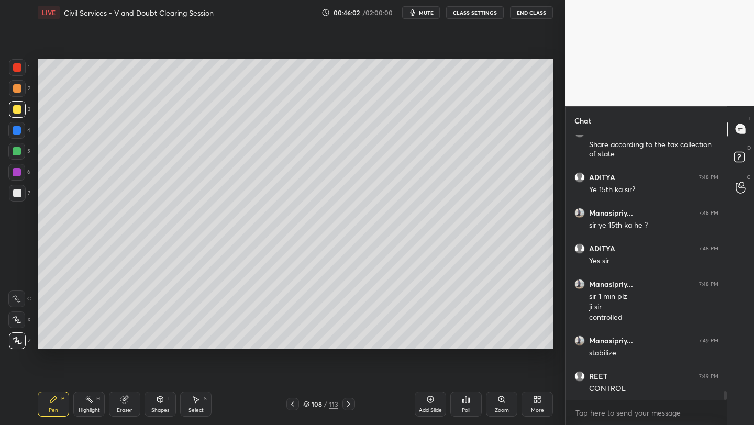
scroll to position [7699, 0]
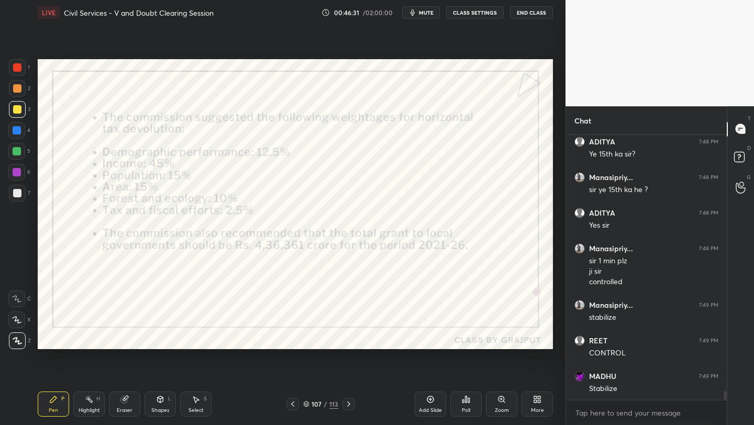
drag, startPoint x: 19, startPoint y: 72, endPoint x: 31, endPoint y: 77, distance: 12.9
click at [20, 73] on div at bounding box center [17, 67] width 17 height 17
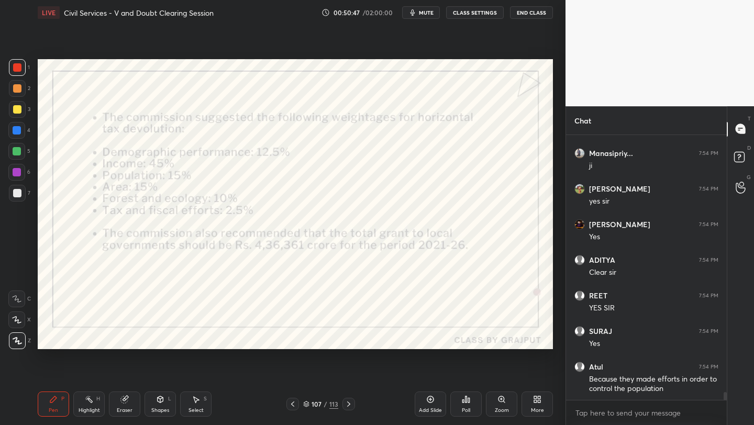
scroll to position [8746, 0]
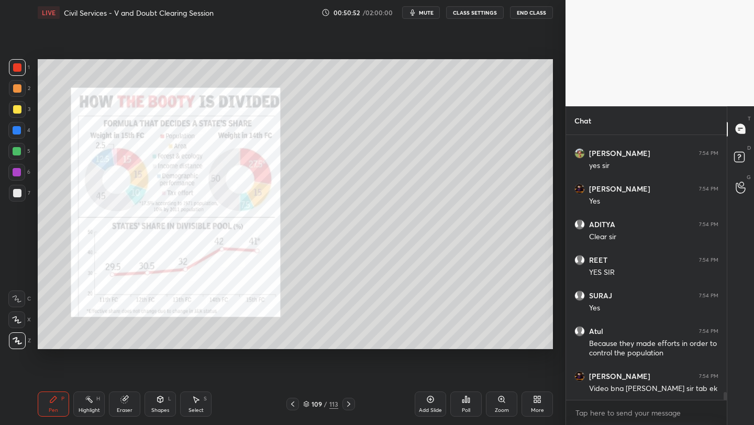
click at [501, 402] on icon at bounding box center [501, 399] width 8 height 8
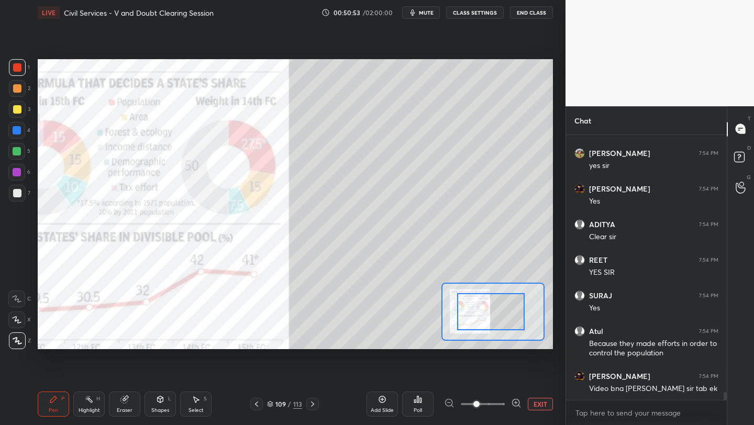
drag, startPoint x: 481, startPoint y: 313, endPoint x: 466, endPoint y: 313, distance: 15.7
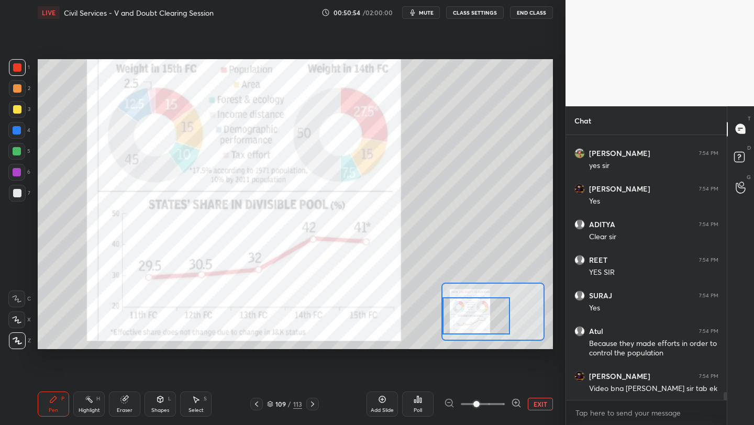
drag, startPoint x: 474, startPoint y: 308, endPoint x: 466, endPoint y: 312, distance: 9.4
click at [459, 312] on div at bounding box center [476, 315] width 68 height 37
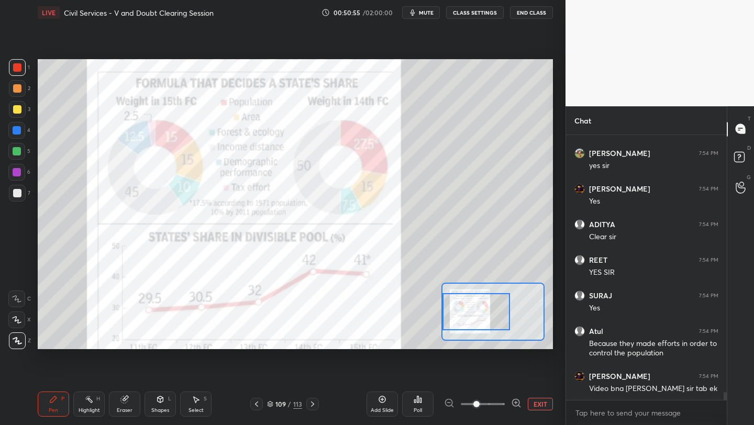
scroll to position [8756, 0]
drag, startPoint x: 470, startPoint y: 310, endPoint x: 463, endPoint y: 305, distance: 8.7
click at [466, 305] on div at bounding box center [476, 311] width 68 height 37
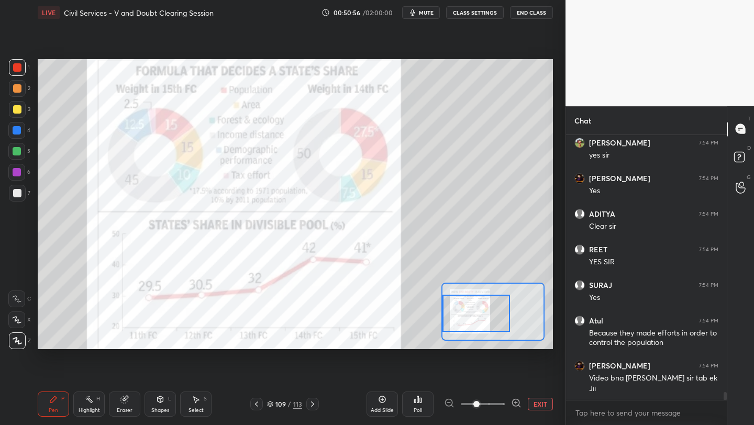
click at [465, 316] on div at bounding box center [476, 313] width 68 height 37
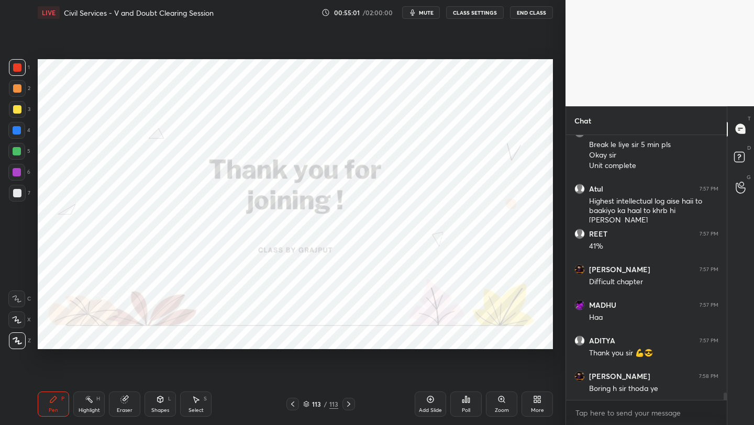
scroll to position [9664, 0]
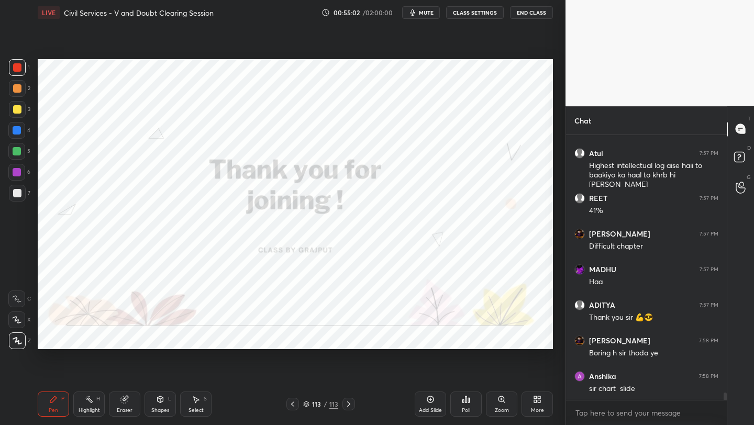
click at [529, 407] on div "More" at bounding box center [536, 403] width 31 height 25
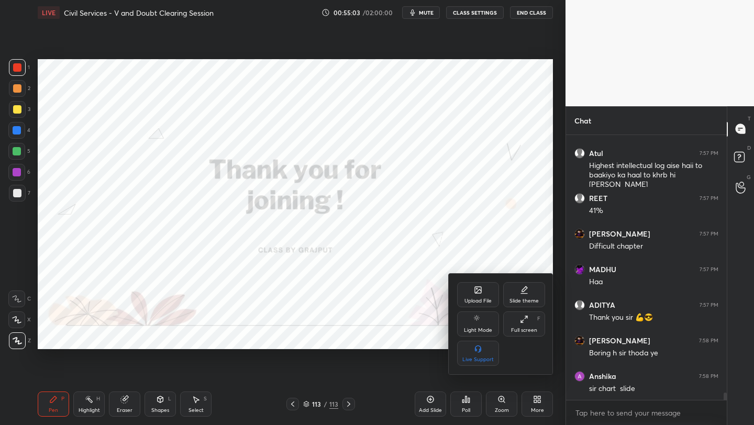
click at [402, 290] on div at bounding box center [377, 212] width 754 height 425
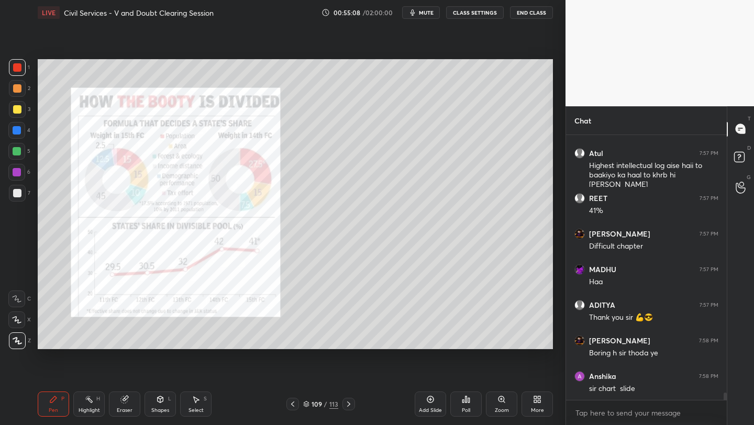
scroll to position [9699, 0]
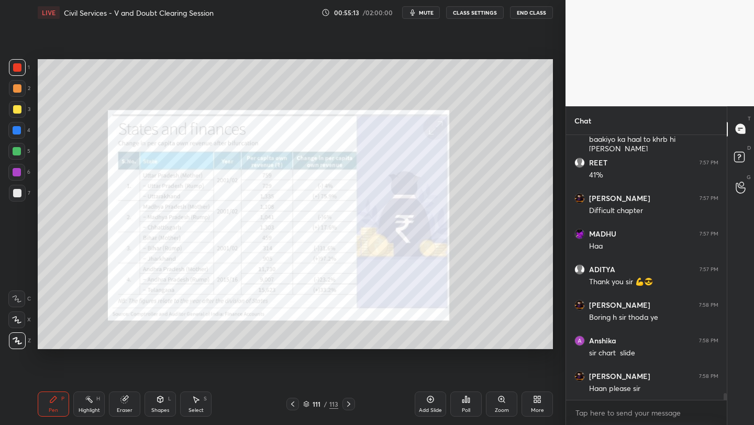
click at [538, 409] on div "More" at bounding box center [537, 410] width 13 height 5
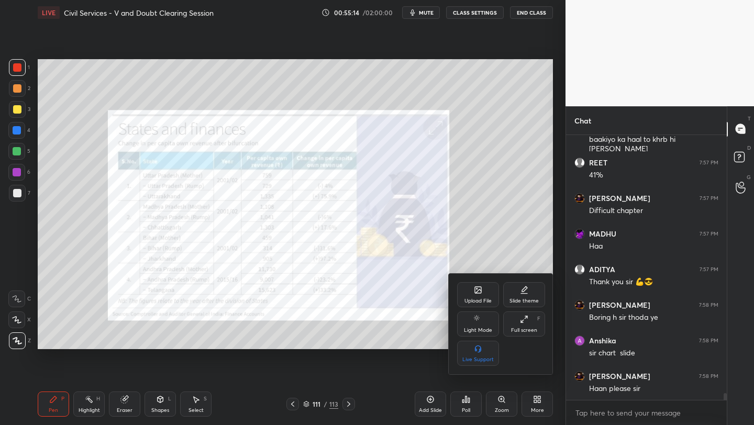
click at [478, 292] on icon at bounding box center [478, 290] width 6 height 6
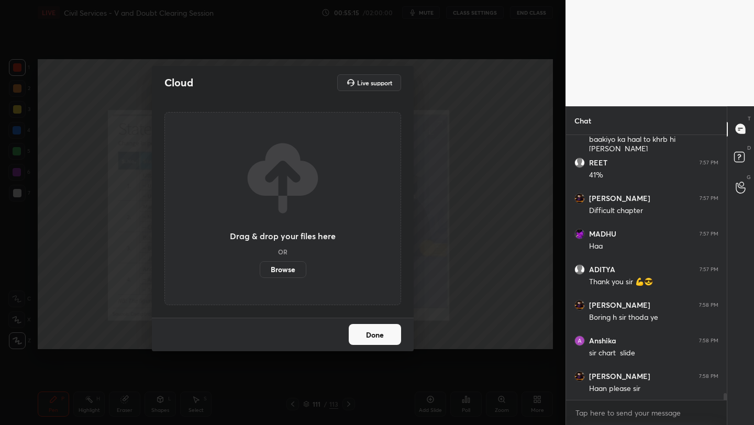
click at [279, 273] on label "Browse" at bounding box center [283, 269] width 47 height 17
click at [260, 273] on input "Browse" at bounding box center [260, 269] width 0 height 17
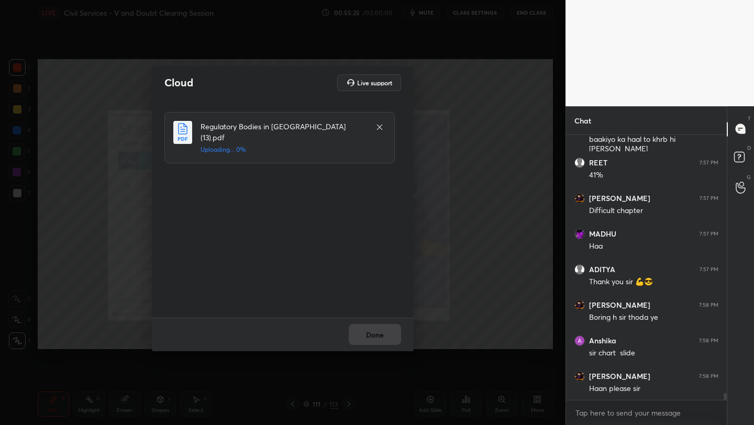
scroll to position [9735, 0]
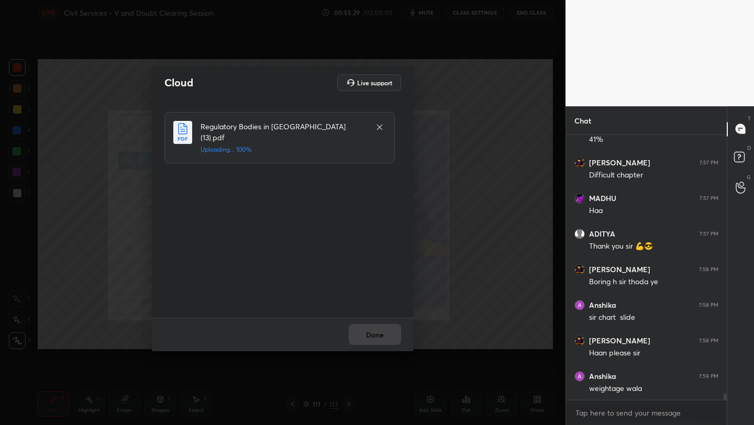
click at [383, 333] on div "Done" at bounding box center [283, 334] width 262 height 33
click at [383, 333] on button "Done" at bounding box center [374, 334] width 52 height 21
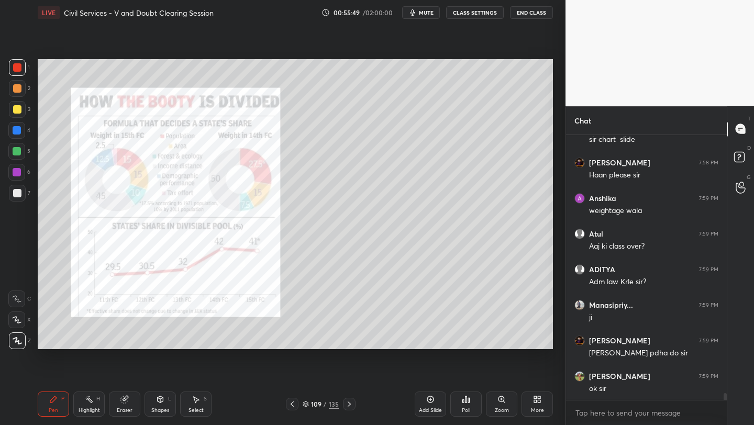
scroll to position [9948, 0]
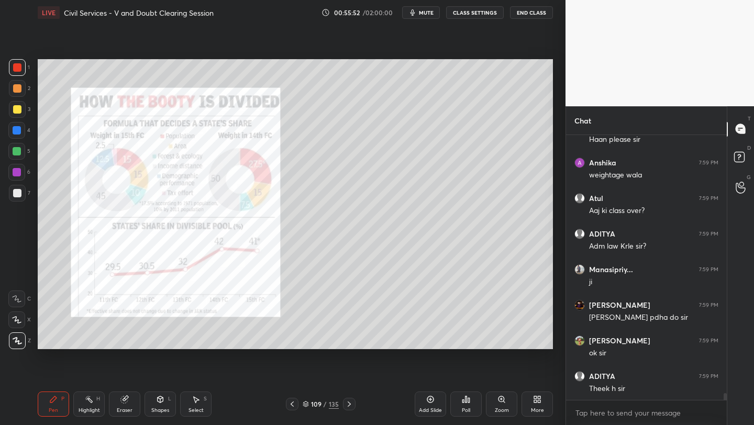
click at [428, 12] on span "mute" at bounding box center [426, 12] width 15 height 7
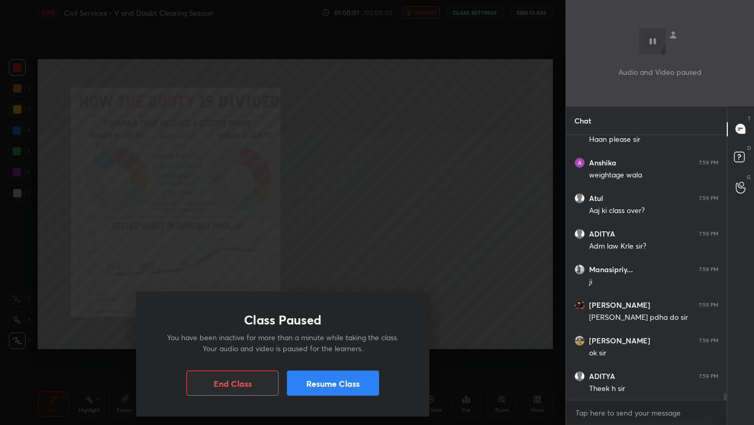
scroll to position [9987, 0]
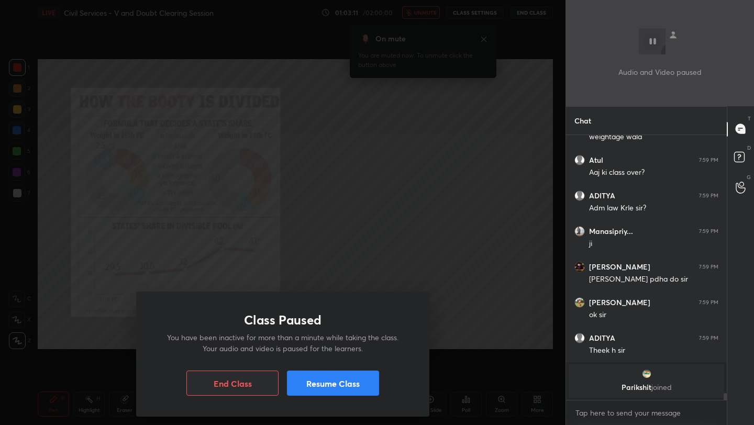
click at [338, 379] on button "Resume Class" at bounding box center [333, 382] width 92 height 25
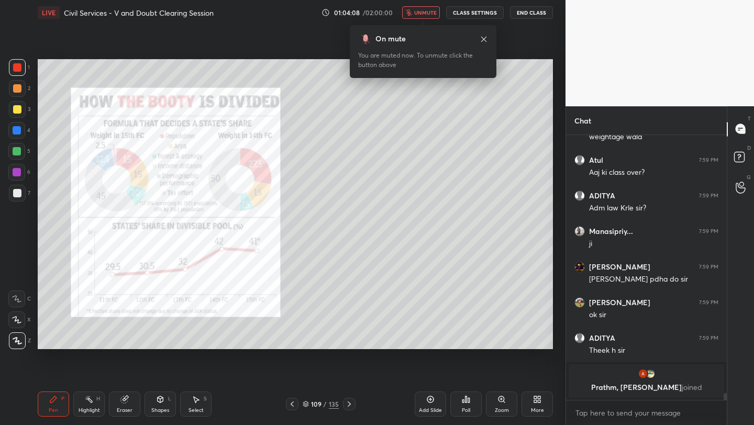
click at [430, 12] on span "unmute" at bounding box center [425, 12] width 23 height 7
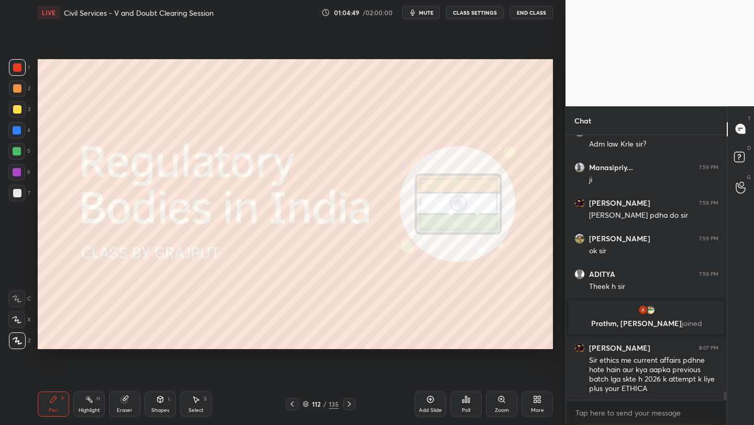
scroll to position [8379, 0]
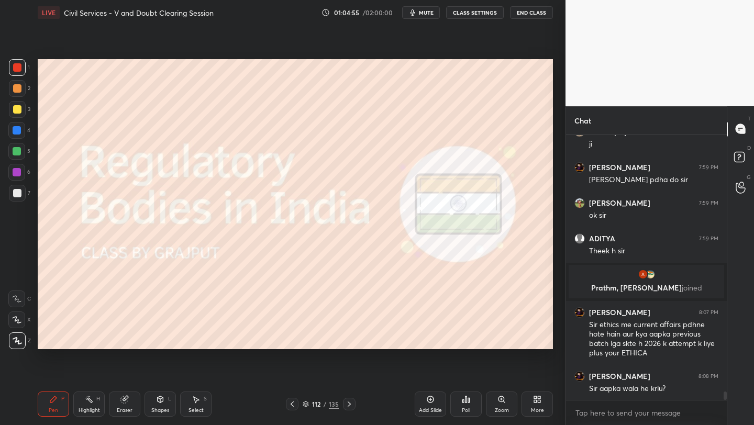
drag, startPoint x: 434, startPoint y: 406, endPoint x: 430, endPoint y: 409, distance: 5.6
click at [430, 409] on div "Add Slide" at bounding box center [429, 403] width 31 height 25
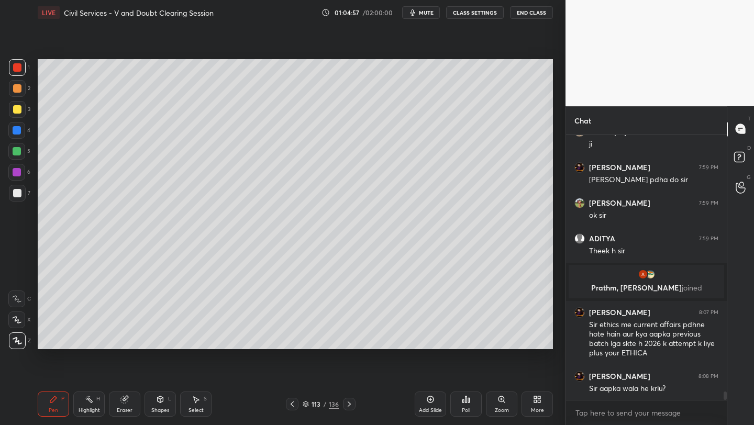
click at [16, 72] on div at bounding box center [17, 67] width 17 height 17
click at [20, 131] on div at bounding box center [17, 130] width 8 height 8
click at [437, 401] on div "Add Slide" at bounding box center [429, 403] width 31 height 25
click at [19, 113] on div at bounding box center [17, 109] width 8 height 8
click at [426, 401] on icon at bounding box center [430, 399] width 8 height 8
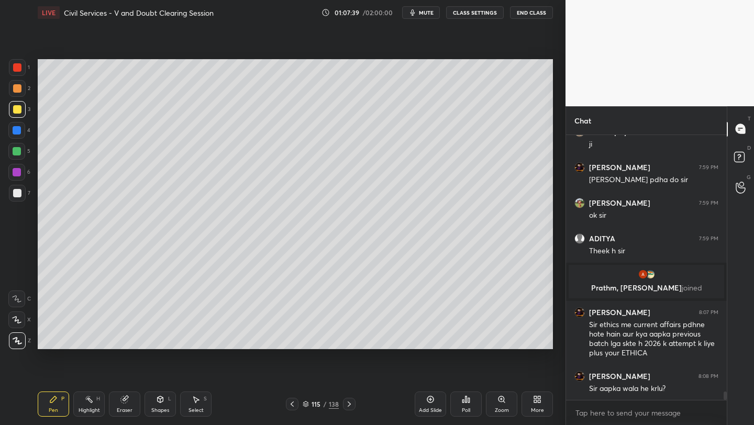
click at [26, 85] on div "2" at bounding box center [19, 88] width 21 height 17
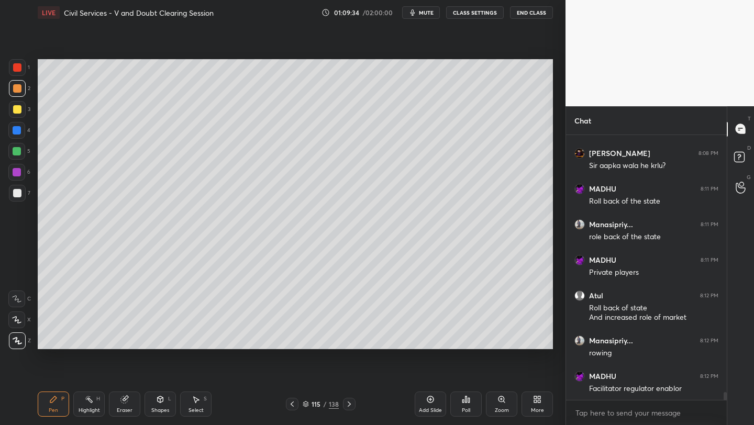
scroll to position [8637, 0]
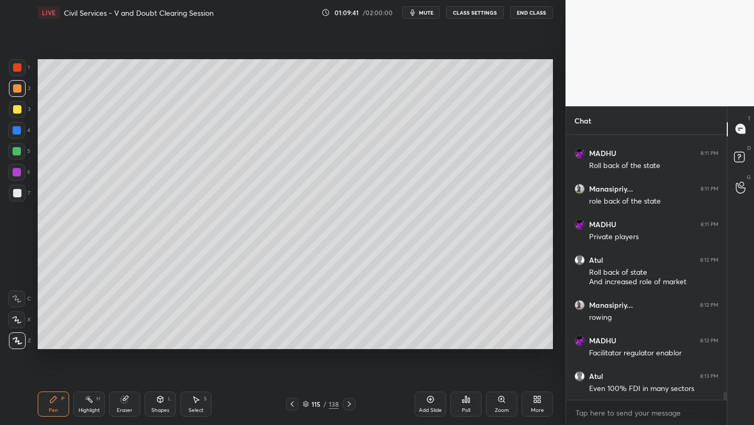
click at [438, 402] on div "Add Slide" at bounding box center [429, 403] width 31 height 25
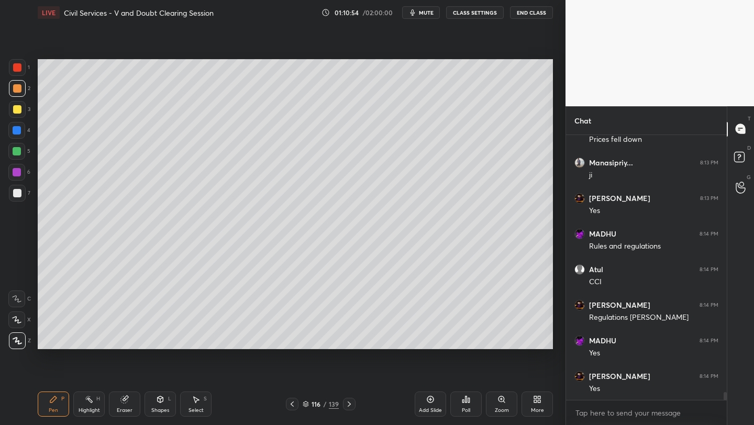
scroll to position [8932, 0]
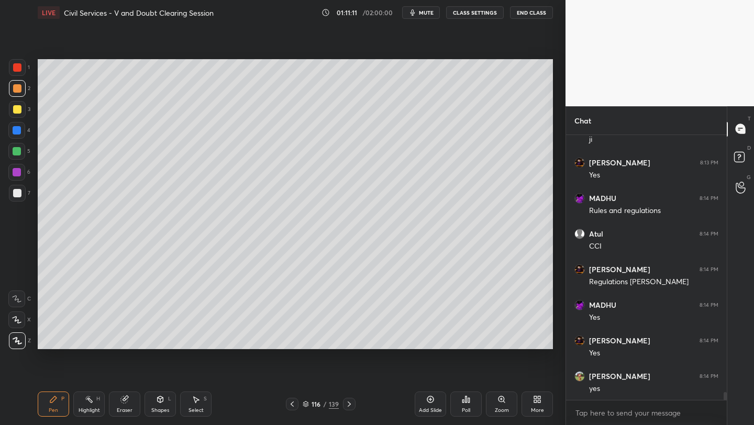
click at [20, 154] on div at bounding box center [17, 151] width 8 height 8
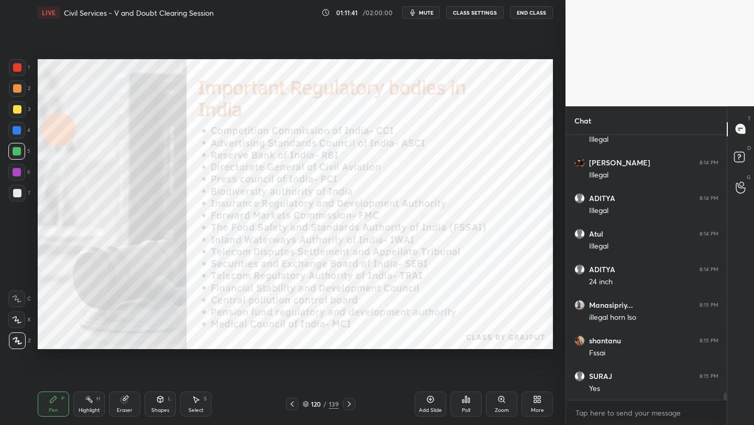
scroll to position [9252, 0]
click at [15, 70] on div at bounding box center [17, 67] width 8 height 8
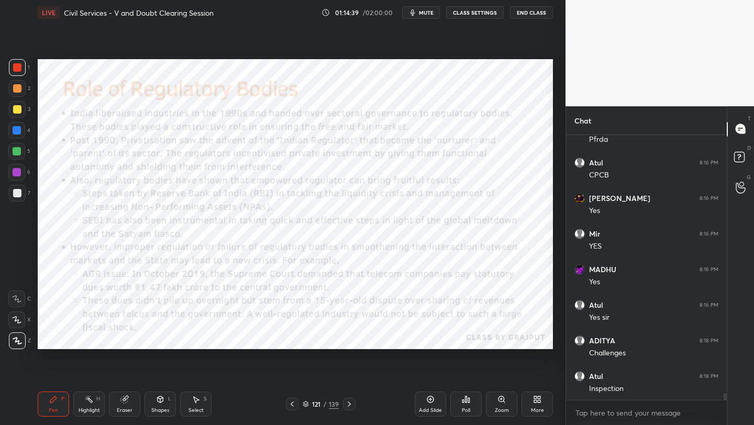
scroll to position [9788, 0]
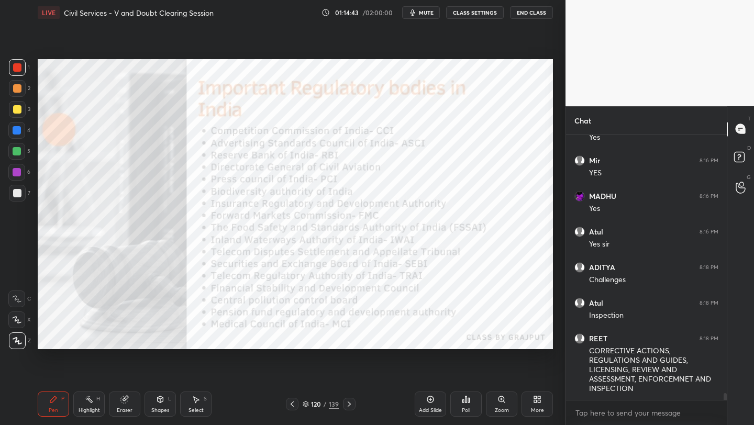
click at [425, 408] on div "Add Slide" at bounding box center [430, 410] width 23 height 5
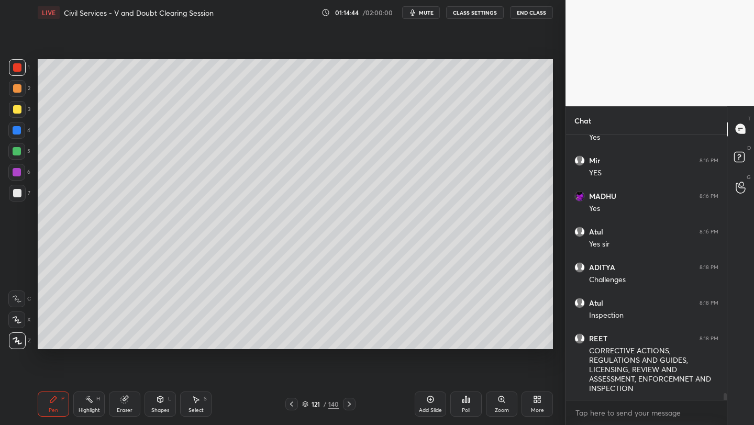
click at [20, 109] on div at bounding box center [17, 109] width 8 height 8
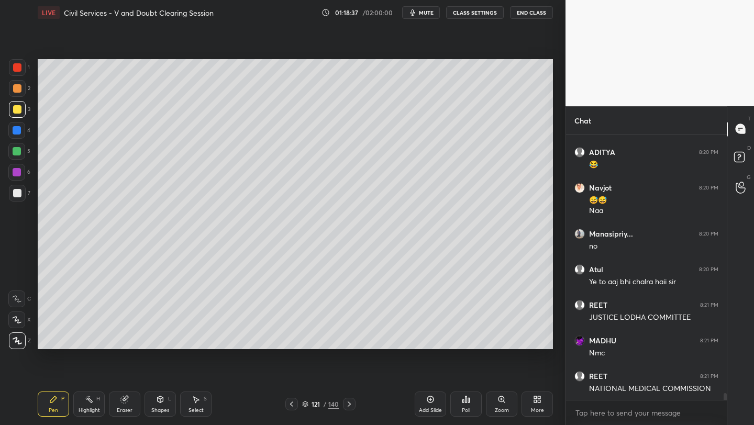
scroll to position [10201, 0]
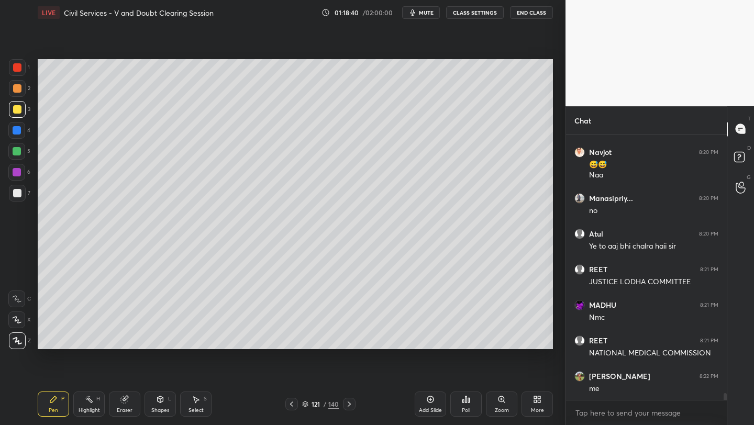
drag, startPoint x: 431, startPoint y: 406, endPoint x: 428, endPoint y: 397, distance: 9.9
click at [428, 408] on div "Add Slide" at bounding box center [430, 410] width 23 height 5
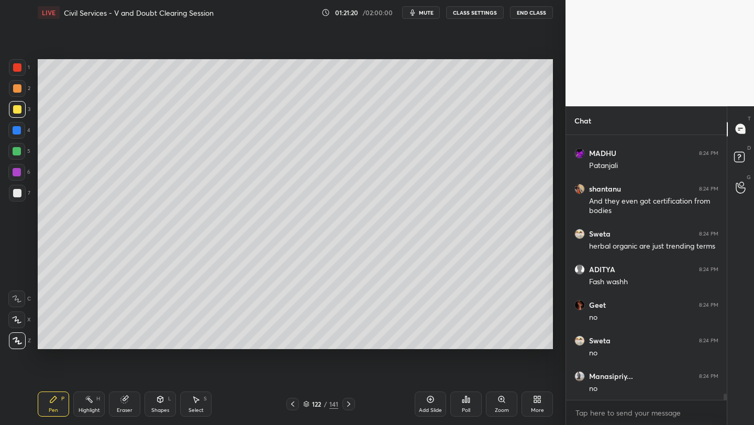
scroll to position [11372, 0]
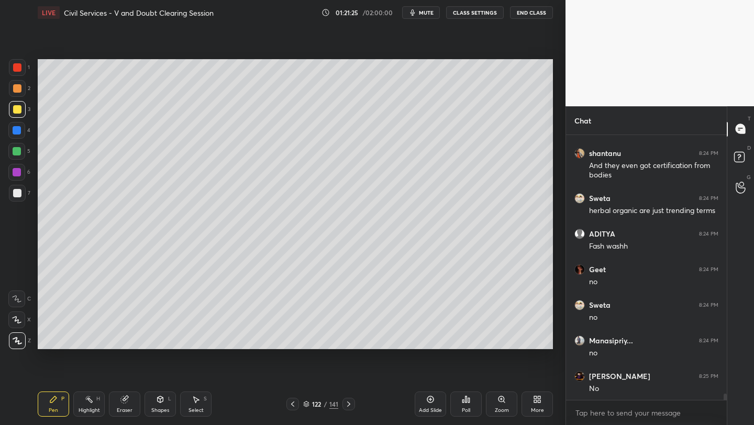
drag, startPoint x: 430, startPoint y: 400, endPoint x: 426, endPoint y: 390, distance: 10.6
click at [428, 399] on icon at bounding box center [430, 399] width 8 height 8
click at [17, 85] on div at bounding box center [17, 88] width 8 height 8
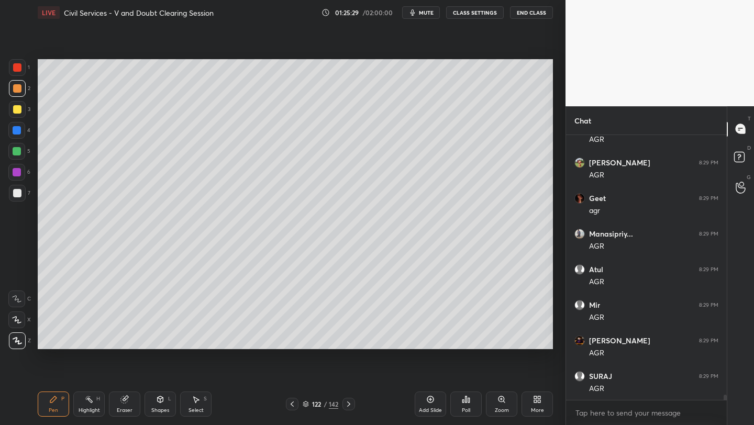
scroll to position [13794, 0]
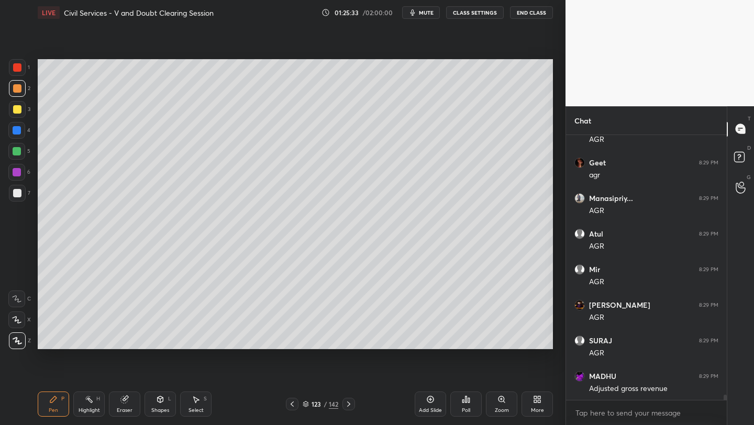
click at [429, 404] on div "Add Slide" at bounding box center [429, 403] width 31 height 25
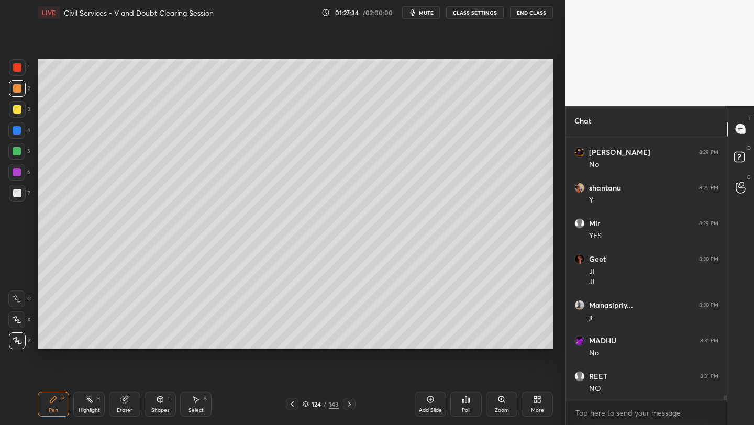
scroll to position [14466, 0]
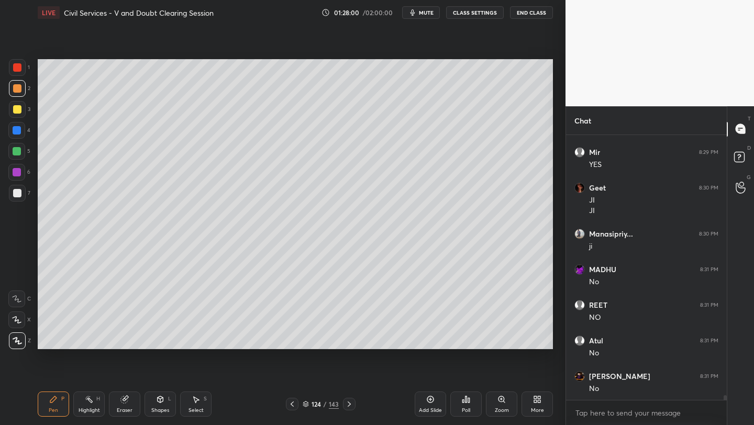
click at [433, 397] on icon at bounding box center [430, 399] width 8 height 8
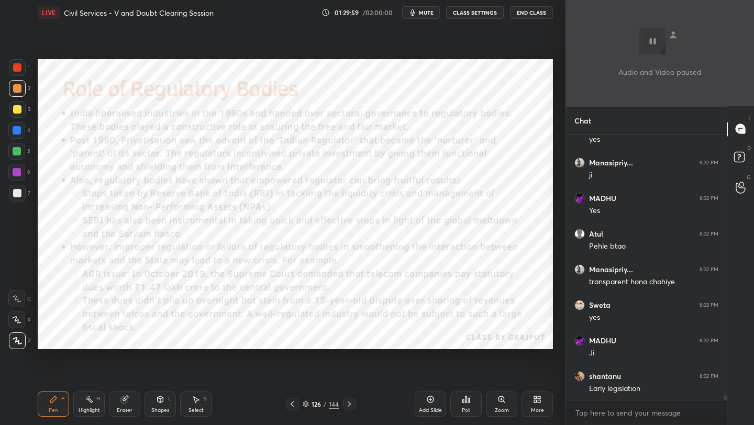
scroll to position [14787, 0]
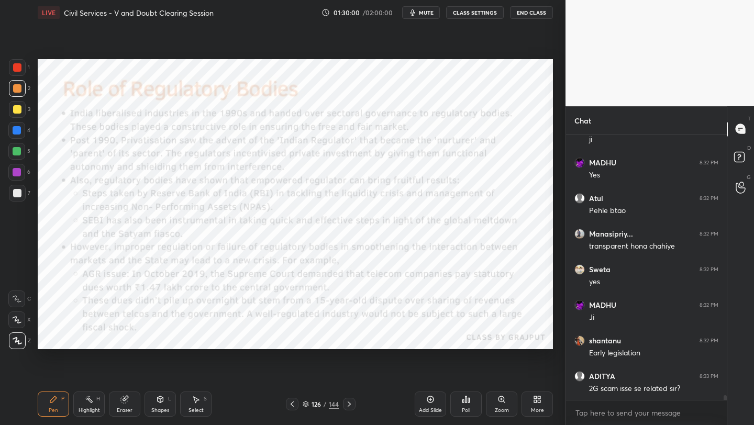
click at [537, 401] on icon at bounding box center [538, 401] width 3 height 3
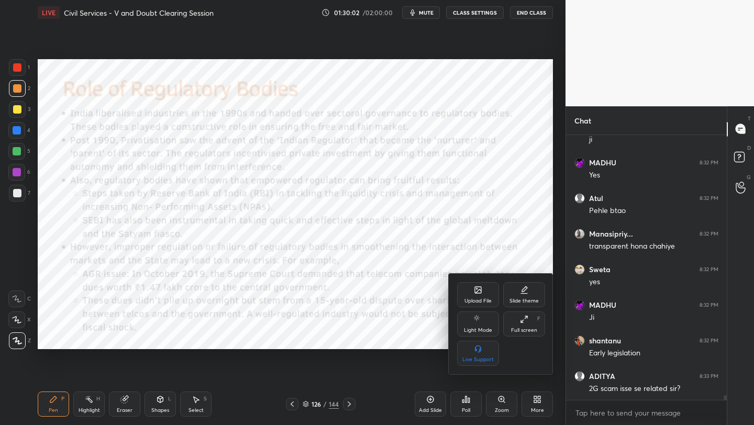
click at [474, 298] on div "Upload File" at bounding box center [477, 300] width 27 height 5
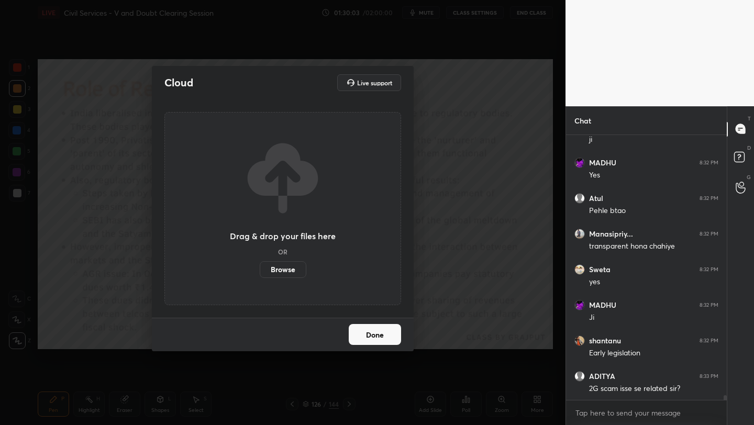
click at [286, 268] on label "Browse" at bounding box center [283, 269] width 47 height 17
click at [260, 268] on input "Browse" at bounding box center [260, 269] width 0 height 17
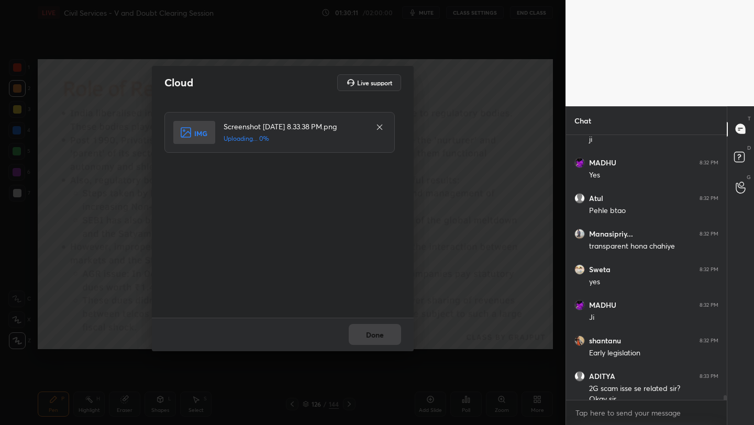
scroll to position [14797, 0]
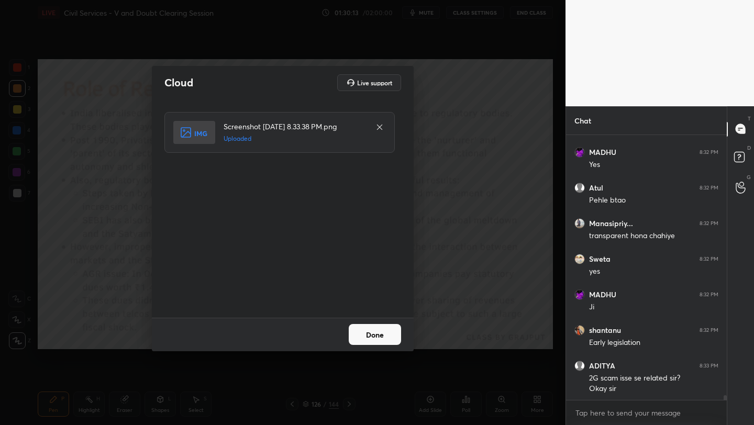
click at [368, 330] on button "Done" at bounding box center [374, 334] width 52 height 21
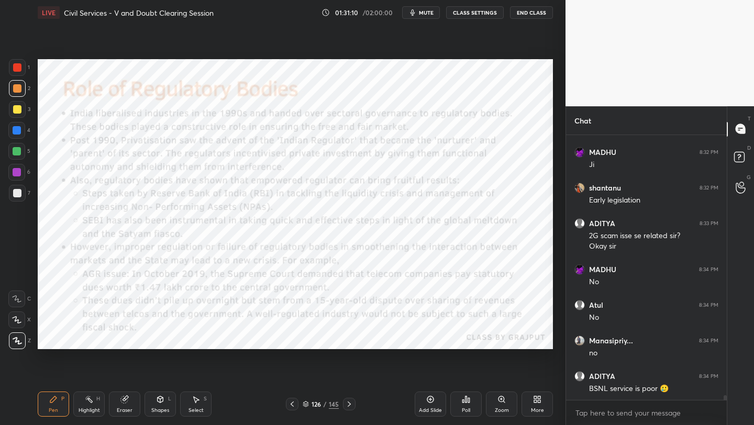
scroll to position [14975, 0]
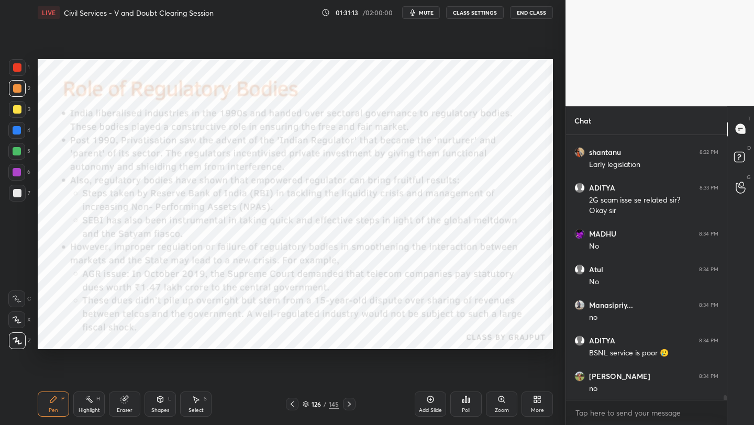
drag, startPoint x: 20, startPoint y: 63, endPoint x: 36, endPoint y: 77, distance: 20.8
click at [22, 65] on div at bounding box center [17, 67] width 17 height 17
click at [426, 401] on icon at bounding box center [430, 399] width 8 height 8
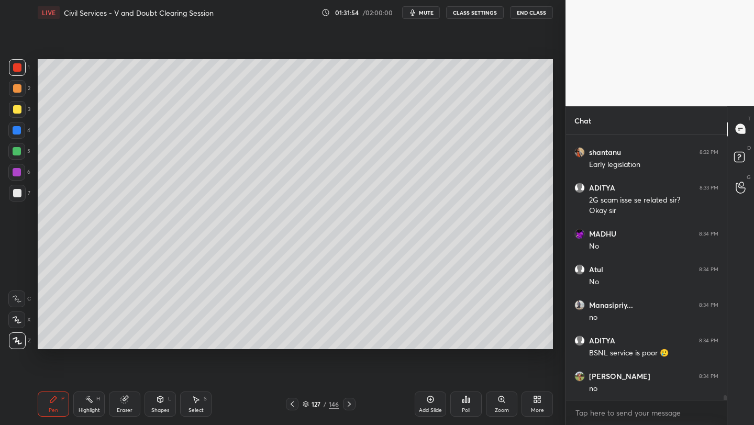
scroll to position [15011, 0]
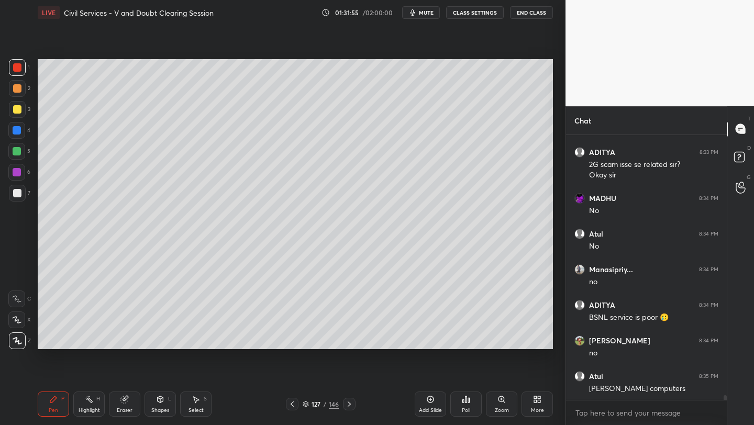
click at [542, 400] on div "More" at bounding box center [536, 403] width 31 height 25
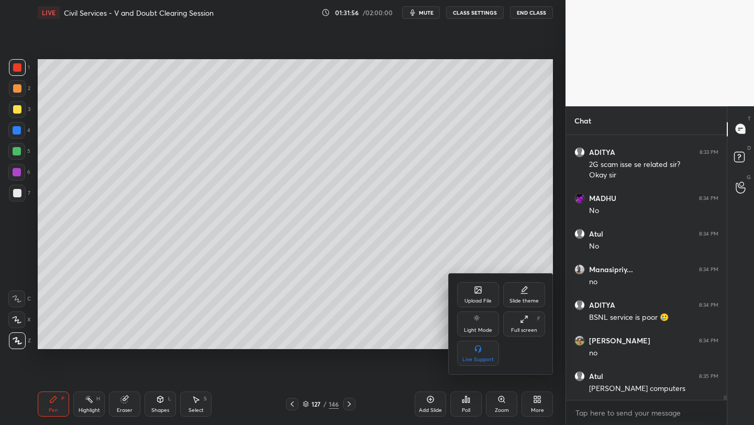
click at [471, 294] on div "Upload File" at bounding box center [478, 294] width 42 height 25
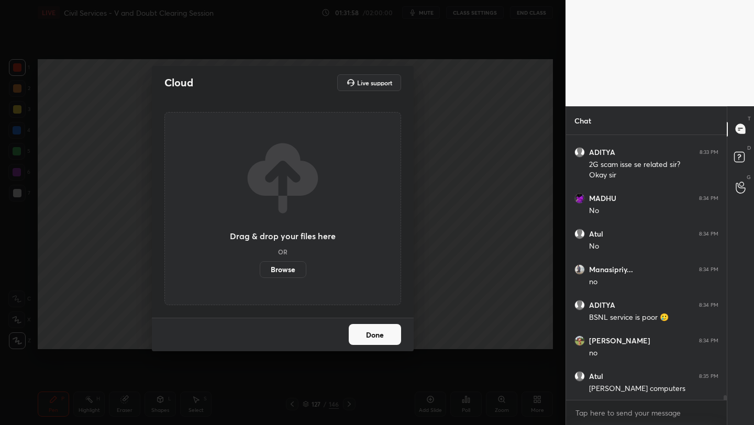
click at [287, 272] on label "Browse" at bounding box center [283, 269] width 47 height 17
click at [260, 272] on input "Browse" at bounding box center [260, 269] width 0 height 17
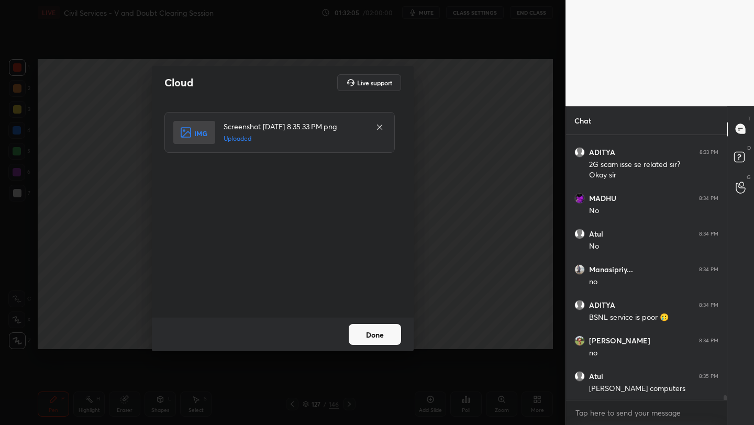
click at [373, 325] on button "Done" at bounding box center [374, 334] width 52 height 21
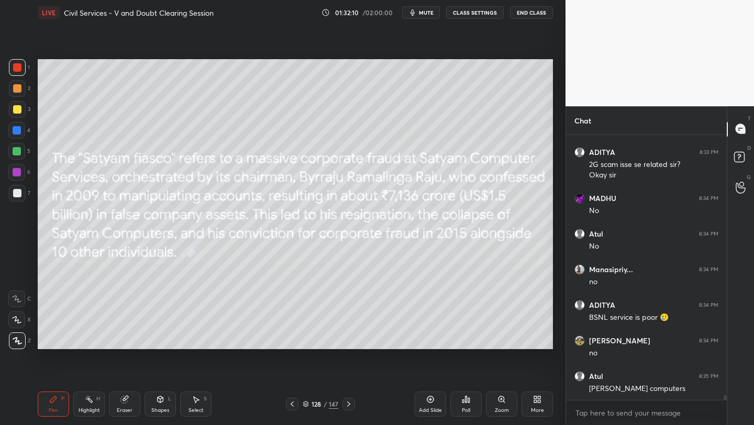
scroll to position [15046, 0]
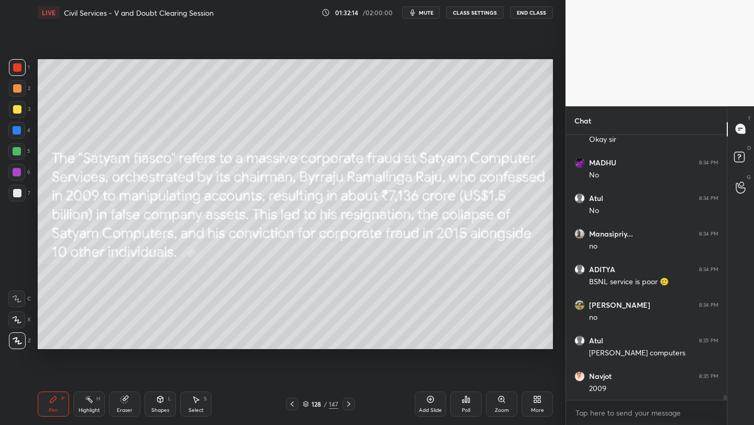
click at [429, 396] on icon at bounding box center [430, 399] width 7 height 7
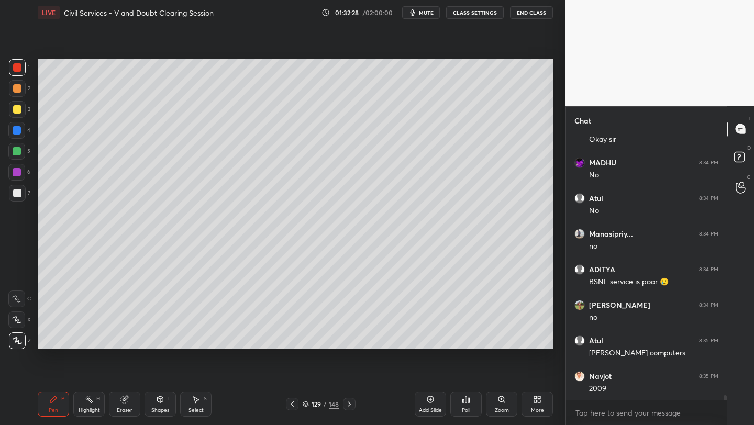
drag, startPoint x: 16, startPoint y: 111, endPoint x: 27, endPoint y: 116, distance: 12.4
click at [16, 111] on div at bounding box center [17, 109] width 8 height 8
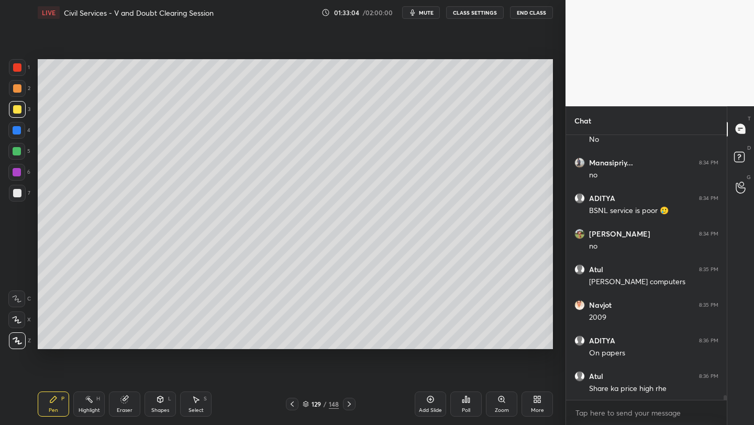
scroll to position [15153, 0]
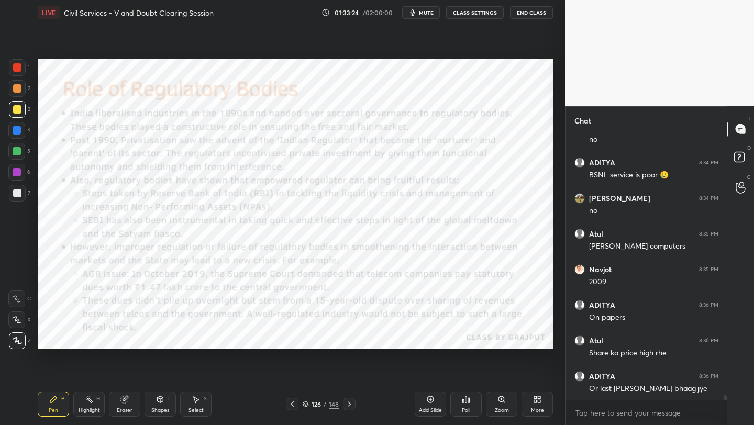
click at [17, 68] on div at bounding box center [17, 67] width 8 height 8
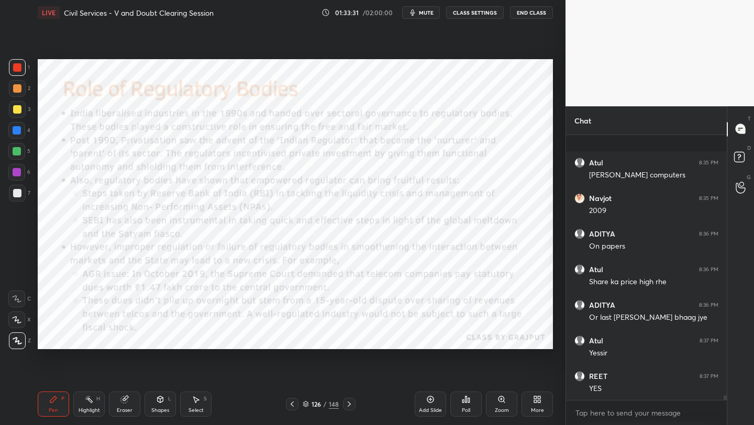
scroll to position [15295, 0]
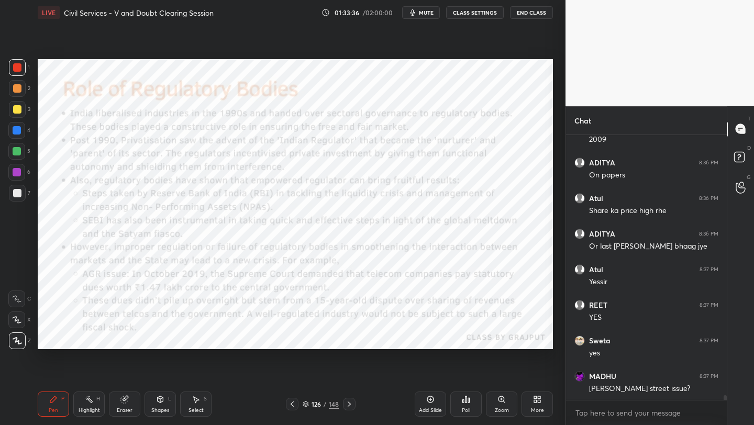
click at [426, 403] on div "Add Slide" at bounding box center [429, 403] width 31 height 25
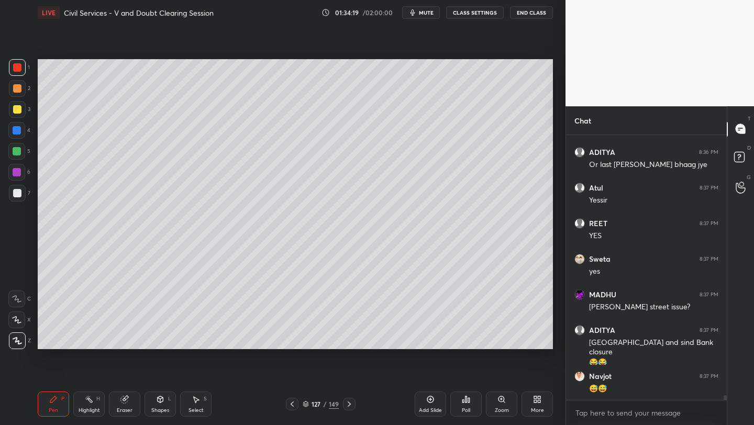
scroll to position [15412, 0]
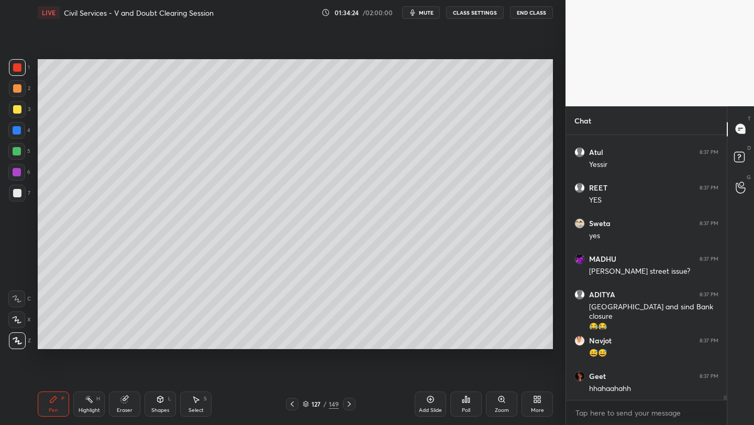
click at [18, 83] on div at bounding box center [17, 88] width 17 height 17
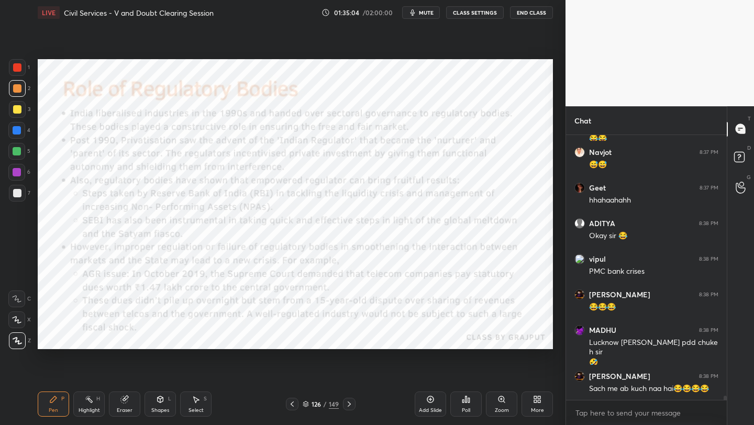
scroll to position [15636, 0]
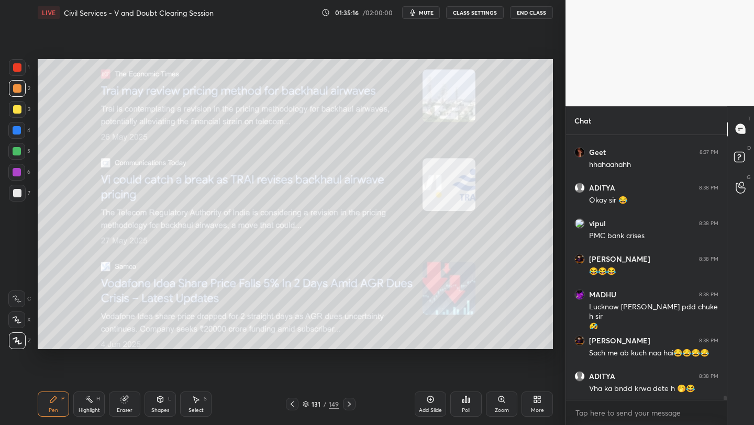
click at [431, 400] on icon at bounding box center [430, 399] width 8 height 8
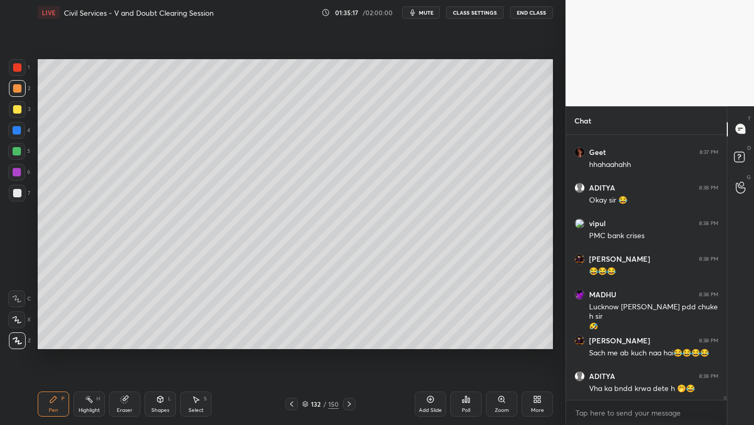
click at [18, 111] on div at bounding box center [17, 109] width 8 height 8
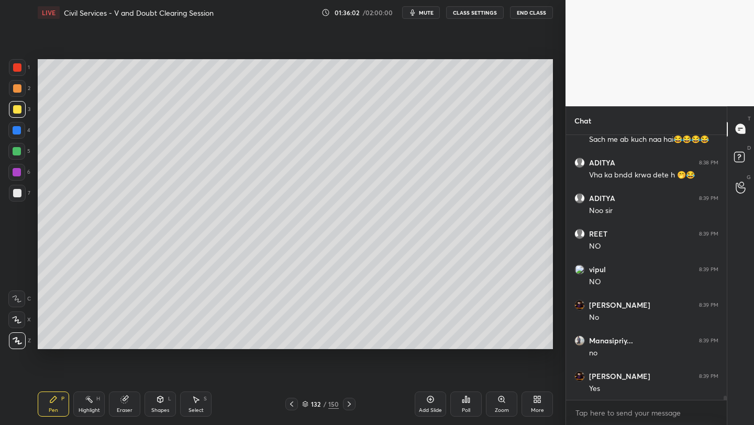
scroll to position [15885, 0]
drag, startPoint x: 428, startPoint y: 402, endPoint x: 451, endPoint y: 367, distance: 42.4
click at [428, 402] on icon at bounding box center [430, 399] width 8 height 8
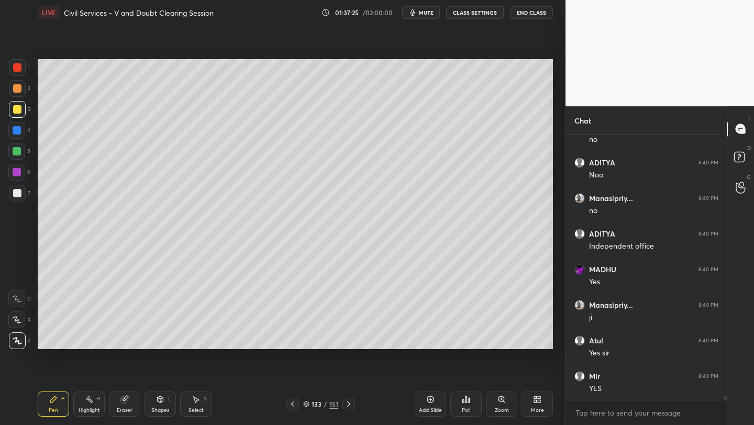
scroll to position [16562, 0]
click at [425, 402] on div "Add Slide" at bounding box center [429, 403] width 31 height 25
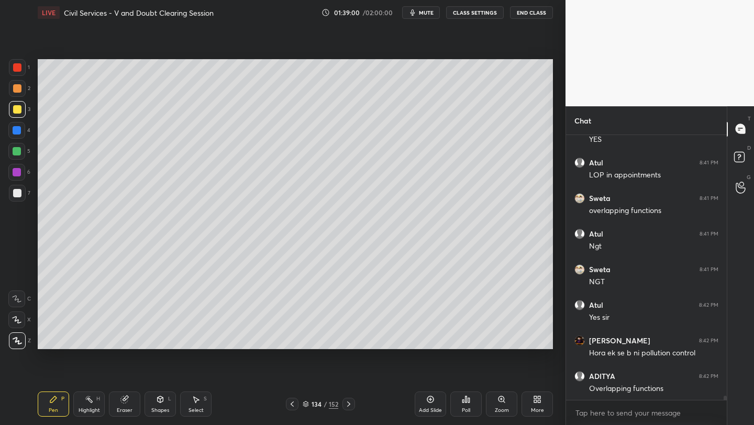
scroll to position [16811, 0]
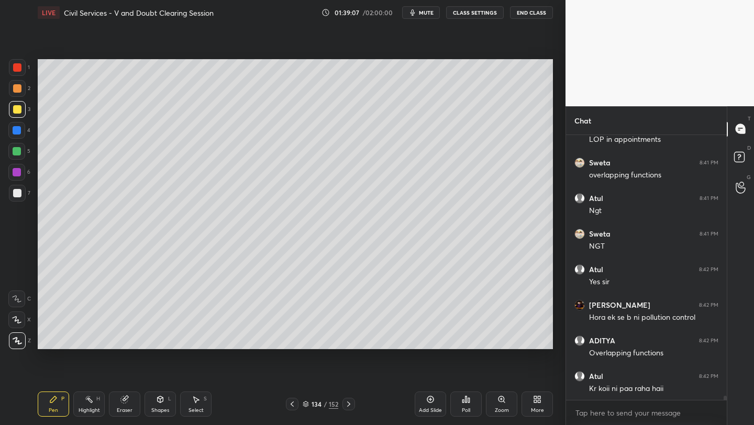
drag, startPoint x: 435, startPoint y: 401, endPoint x: 432, endPoint y: 397, distance: 5.6
click at [433, 399] on div "Add Slide" at bounding box center [429, 403] width 31 height 25
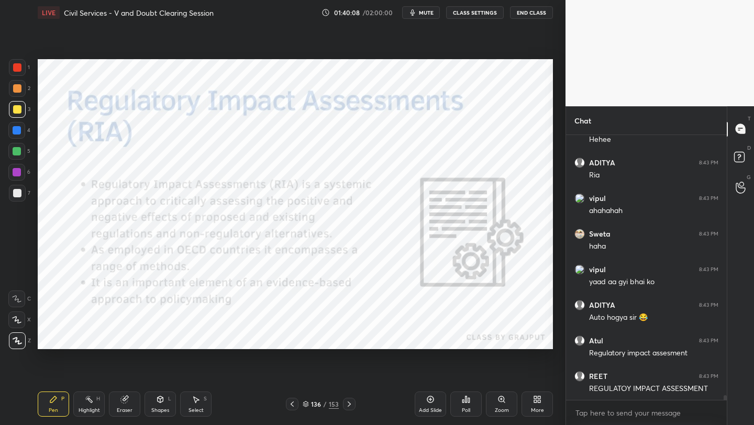
scroll to position [15134, 0]
click at [17, 65] on div at bounding box center [17, 67] width 8 height 8
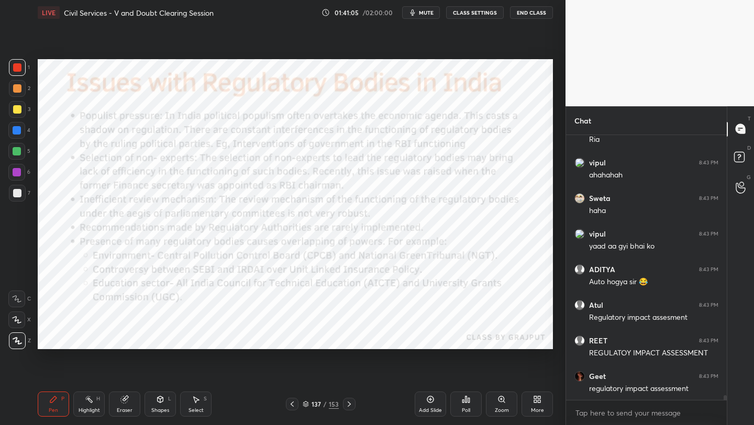
drag, startPoint x: 435, startPoint y: 401, endPoint x: 439, endPoint y: 381, distance: 20.3
click at [434, 401] on div "Add Slide" at bounding box center [429, 403] width 31 height 25
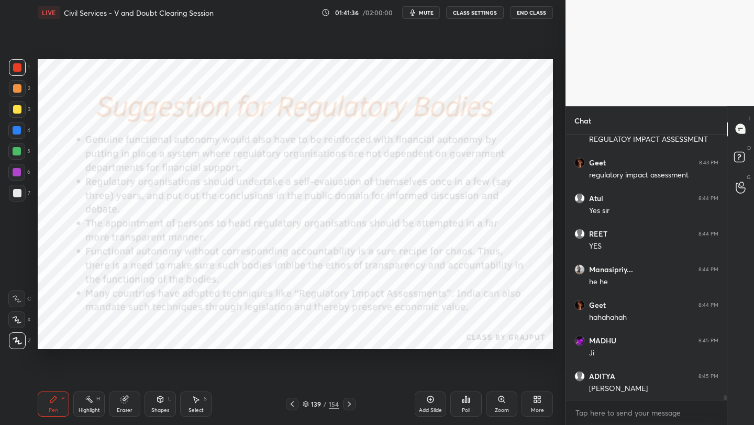
scroll to position [15383, 0]
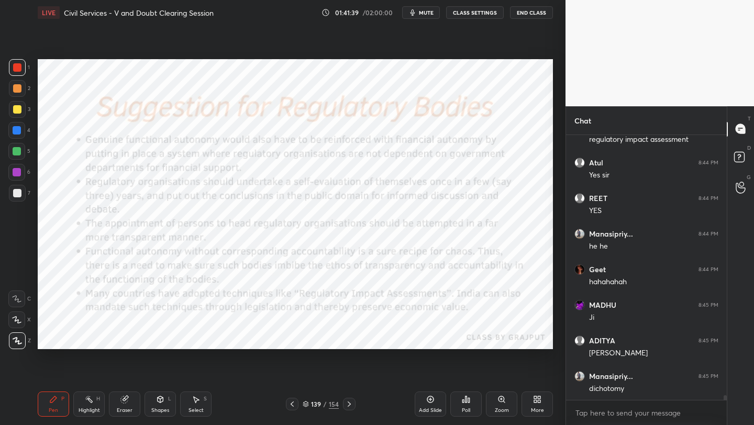
drag, startPoint x: 17, startPoint y: 65, endPoint x: 36, endPoint y: 74, distance: 20.1
click at [17, 65] on div at bounding box center [17, 67] width 8 height 8
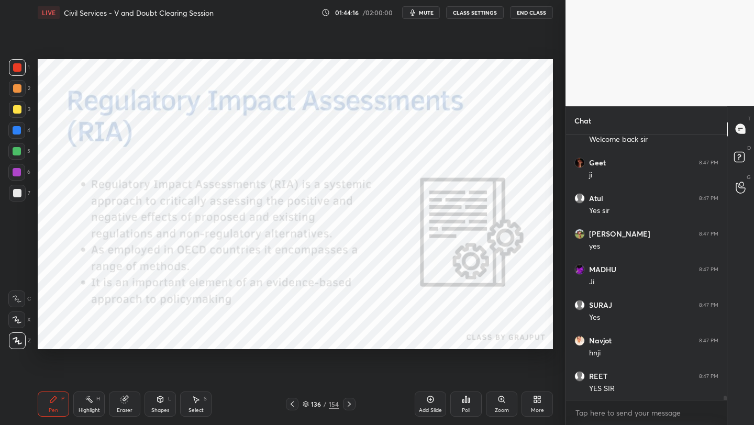
scroll to position [16105, 0]
click at [436, 403] on div "Add Slide" at bounding box center [429, 403] width 31 height 25
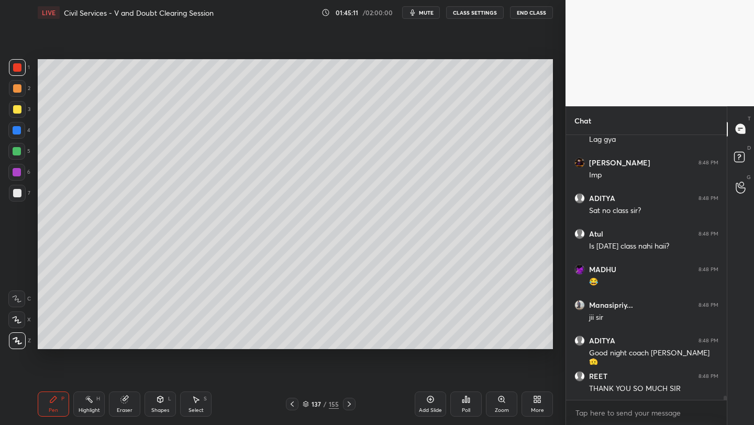
scroll to position [4, 4]
click at [533, 13] on button "End Class" at bounding box center [531, 12] width 43 height 13
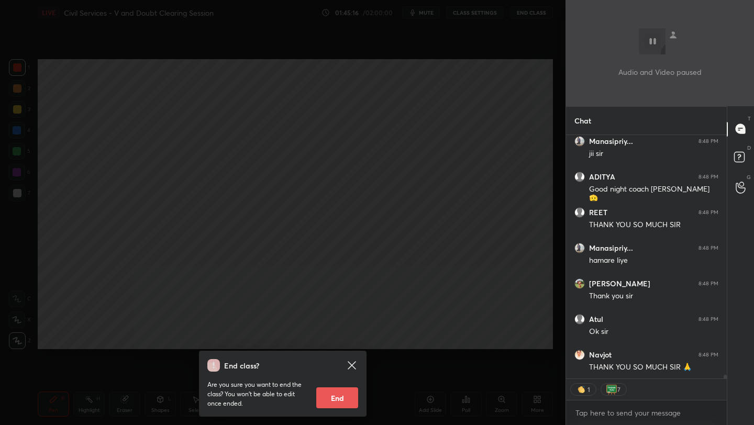
scroll to position [16554, 0]
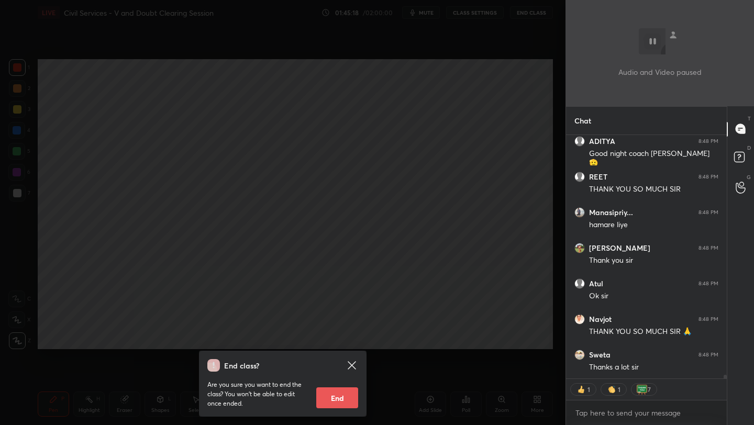
click at [350, 396] on button "End" at bounding box center [337, 397] width 42 height 21
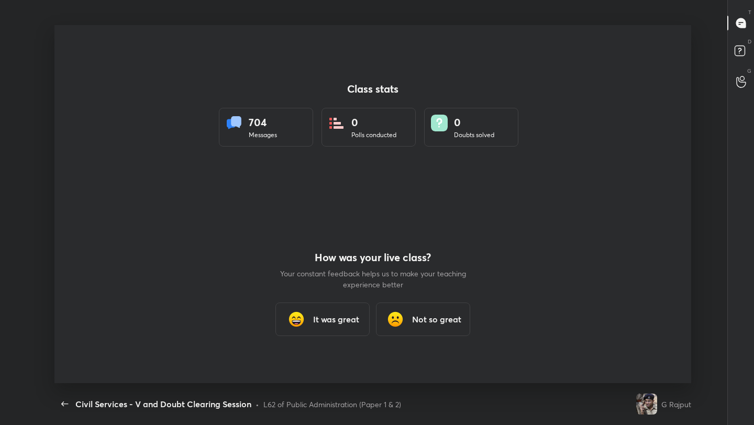
scroll to position [358, 745]
click at [341, 324] on h3 "It was great" at bounding box center [336, 319] width 46 height 13
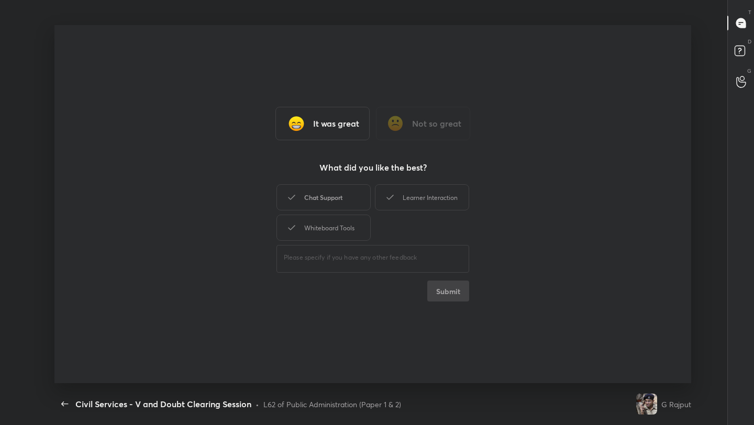
click at [347, 192] on div "Chat Support" at bounding box center [323, 197] width 94 height 26
click at [396, 192] on div "Learner Interaction" at bounding box center [422, 197] width 94 height 26
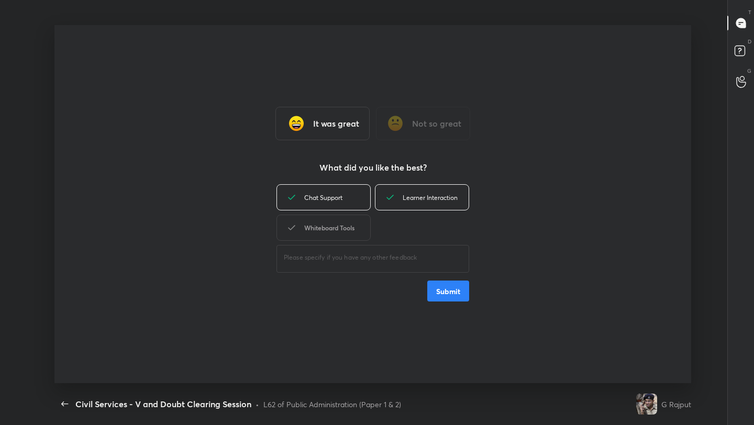
click at [348, 233] on div "Whiteboard Tools" at bounding box center [323, 228] width 94 height 26
click at [452, 293] on button "Submit" at bounding box center [448, 290] width 42 height 21
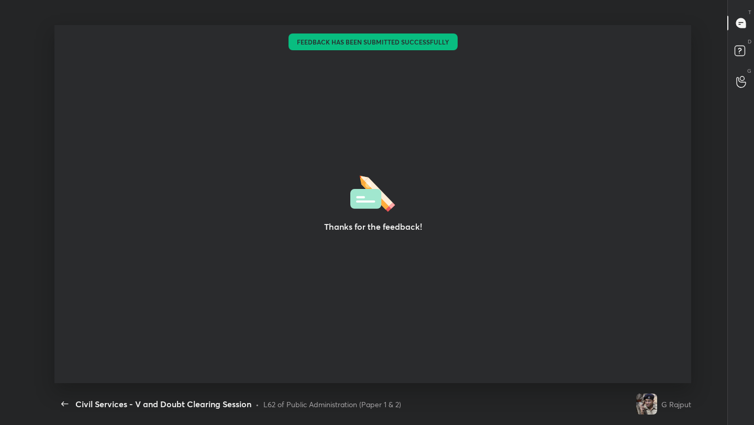
type textarea "x"
